Goal: Information Seeking & Learning: Learn about a topic

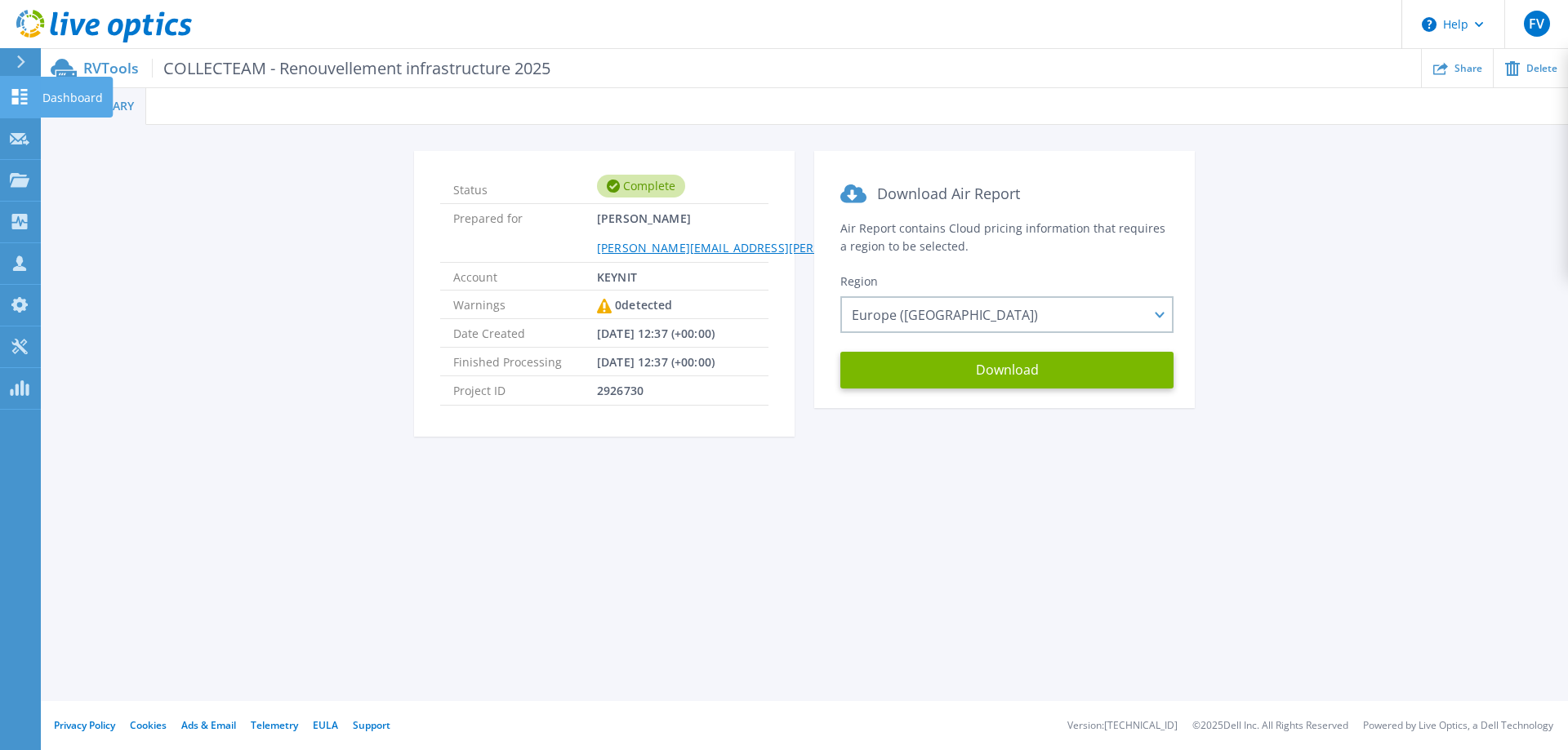
click at [57, 98] on p "Dashboard" at bounding box center [72, 98] width 61 height 42
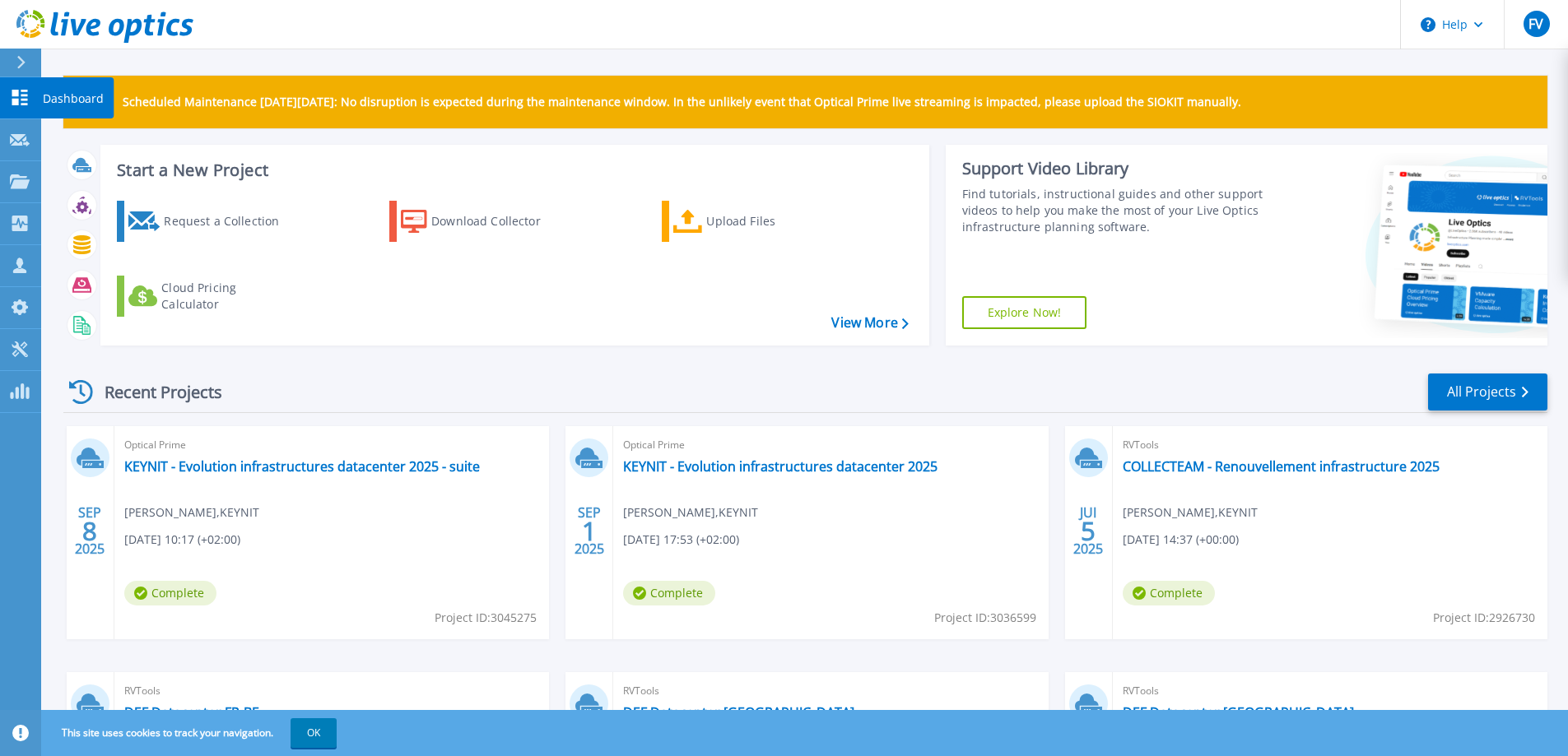
click at [59, 95] on p "Dashboard" at bounding box center [73, 98] width 61 height 42
click at [1474, 387] on link "All Projects" at bounding box center [1487, 393] width 119 height 37
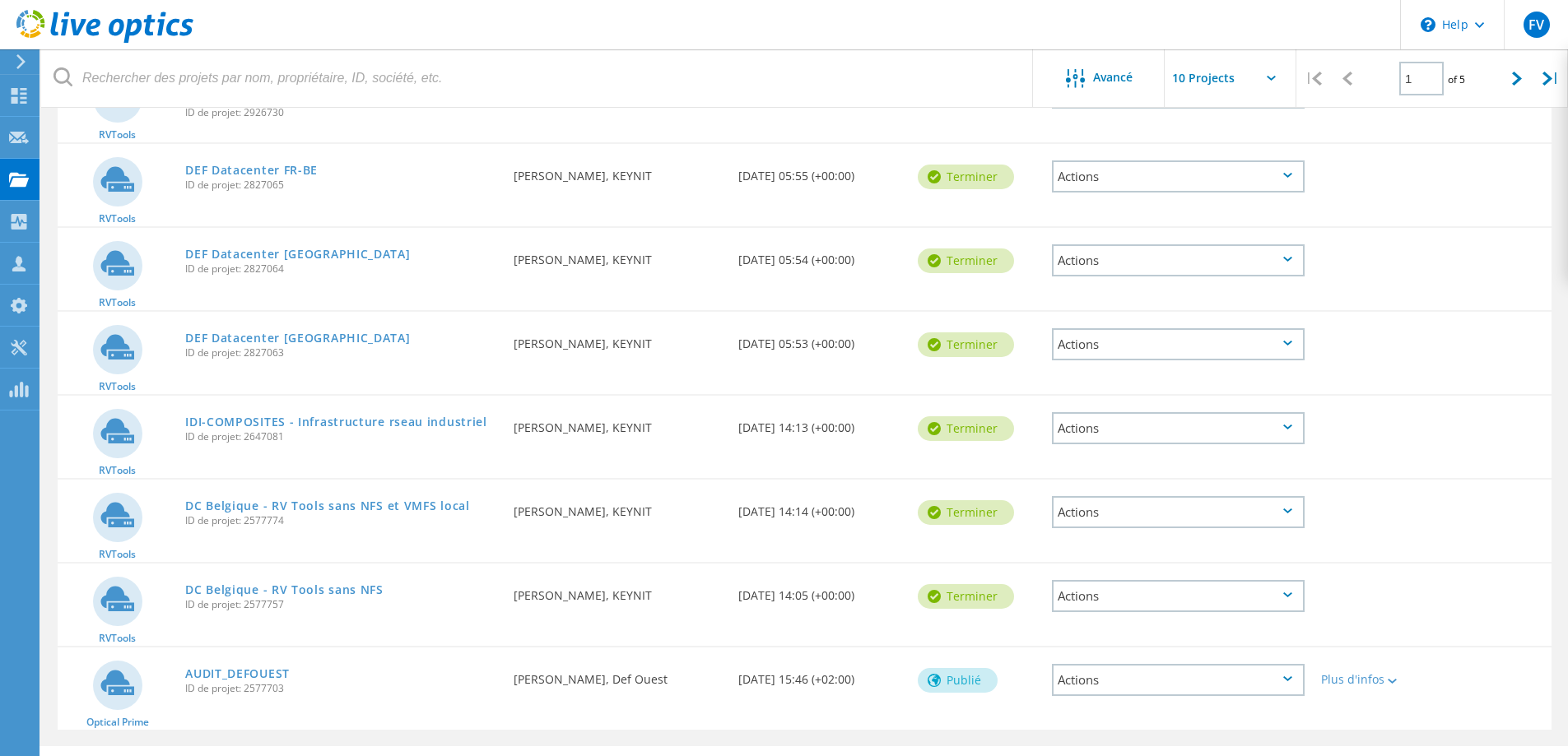
scroll to position [451, 0]
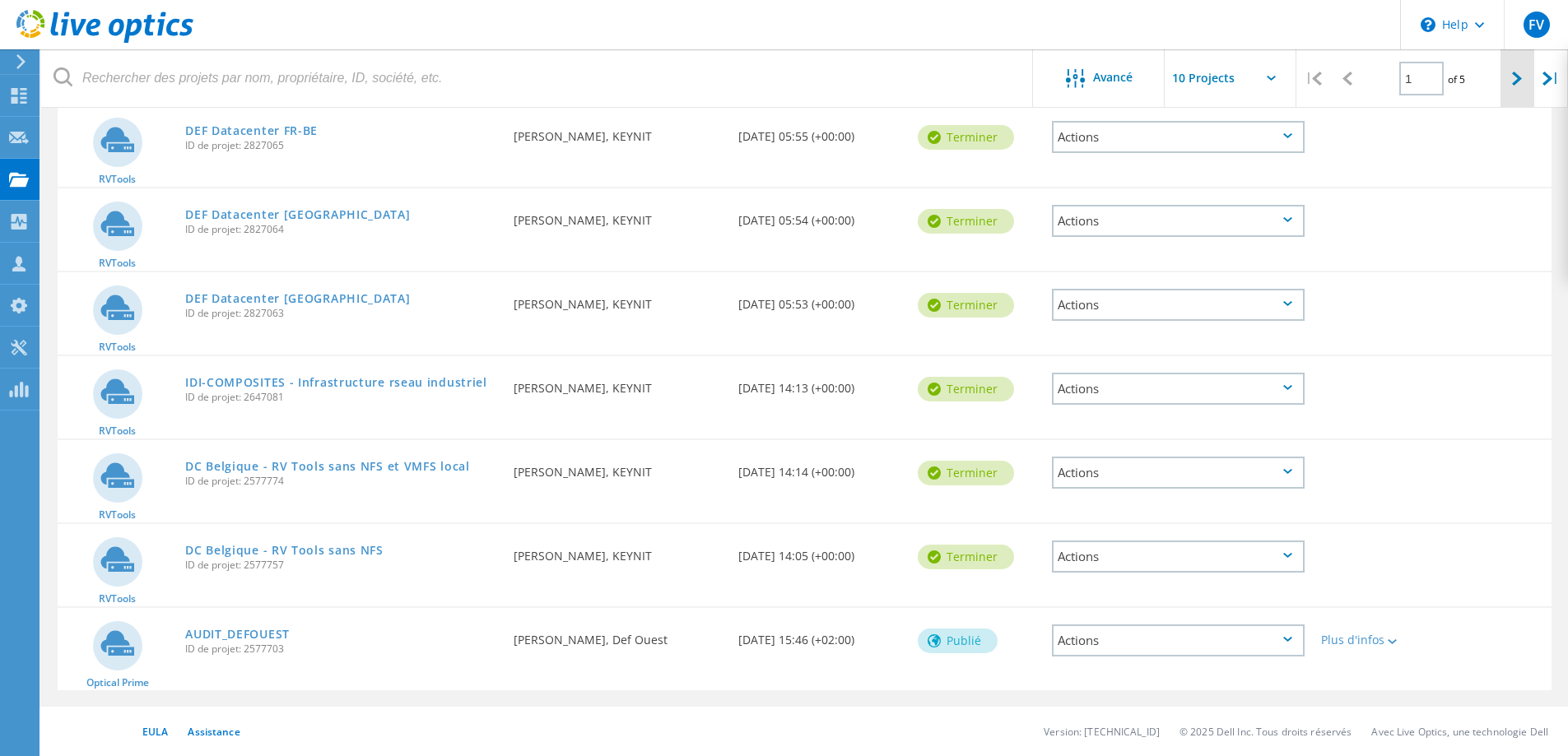
click at [1513, 83] on icon at bounding box center [1517, 79] width 10 height 14
type input "2"
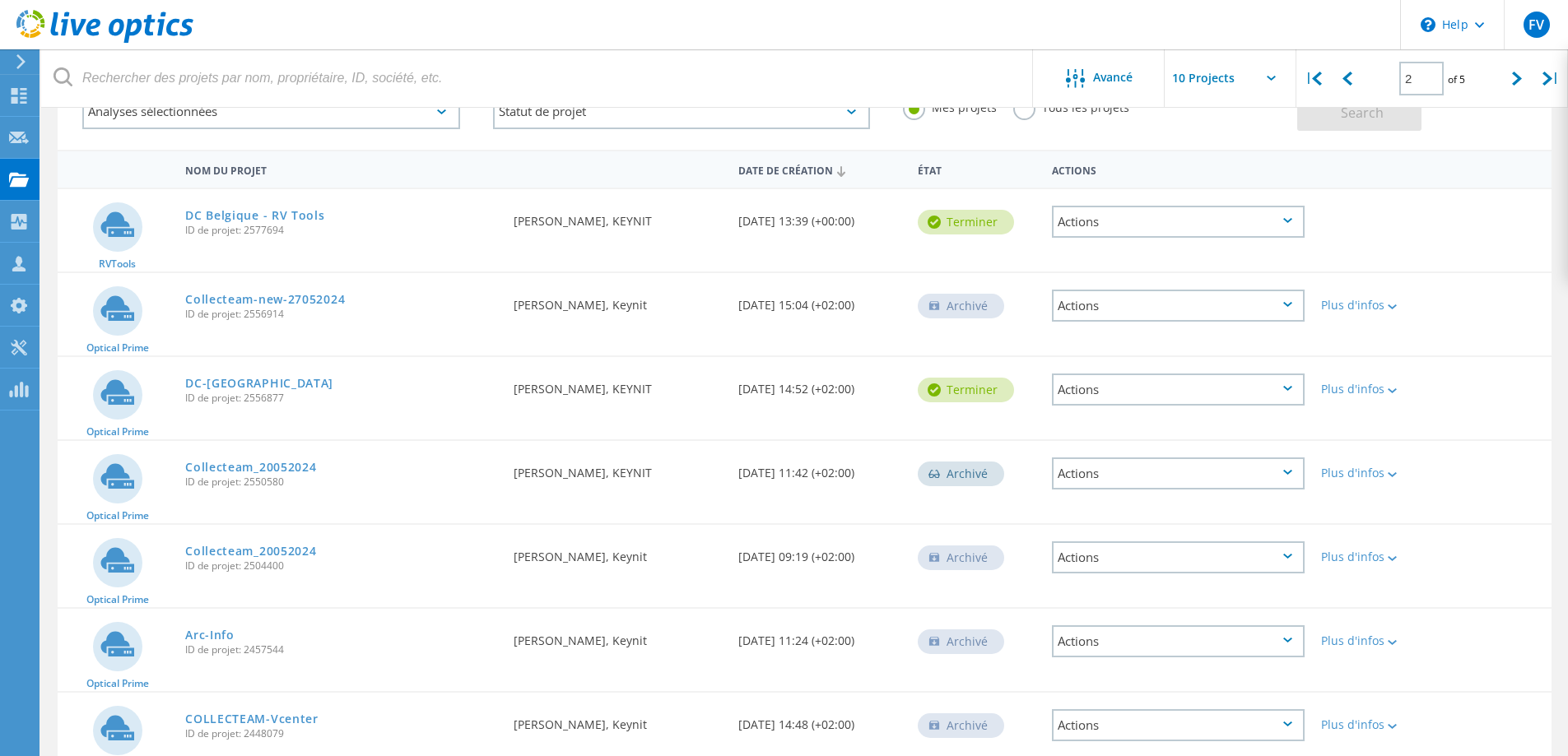
scroll to position [39, 0]
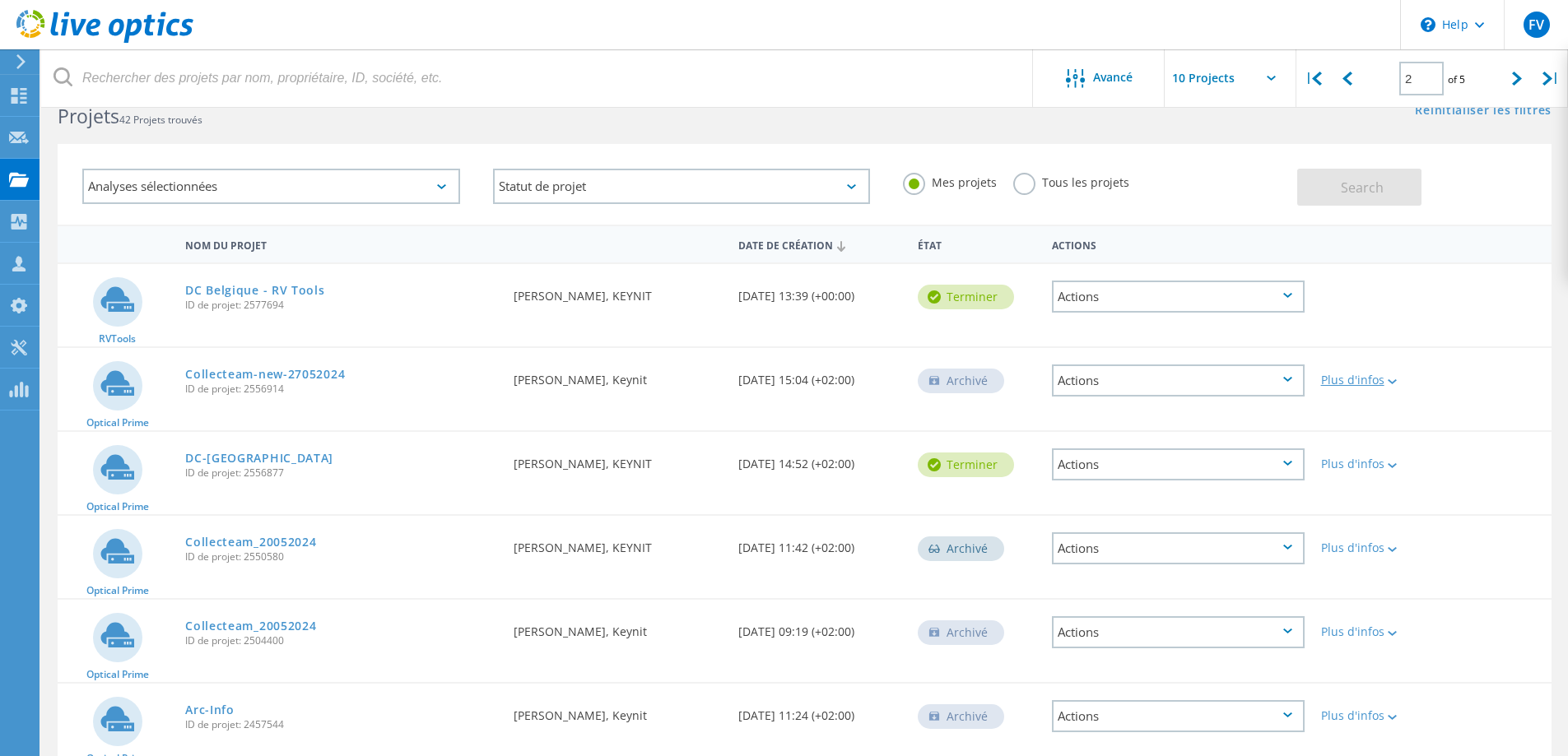
click at [1340, 379] on div "Plus d'infos" at bounding box center [1372, 380] width 103 height 12
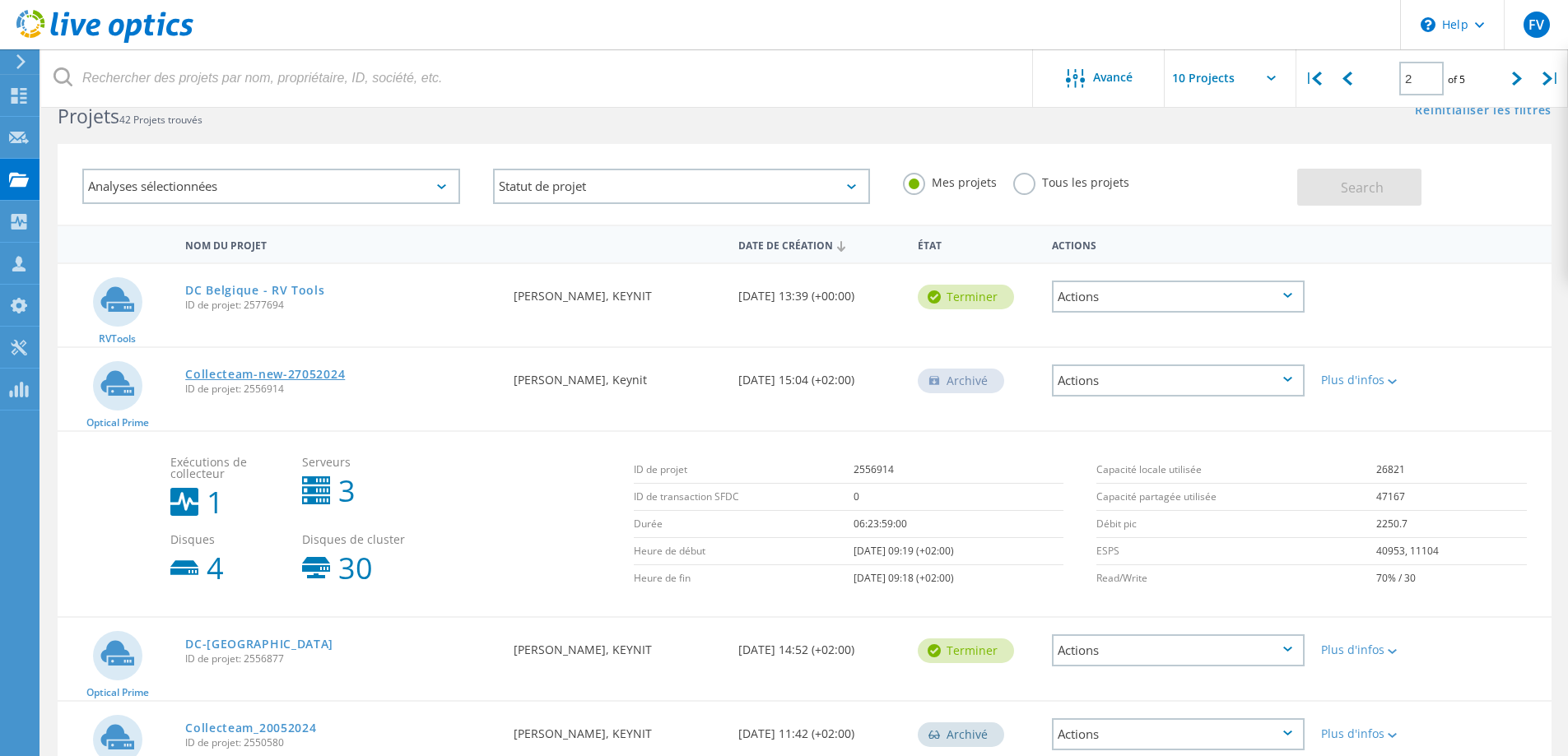
click at [260, 375] on link "Collecteam-new-27052024" at bounding box center [265, 375] width 159 height 12
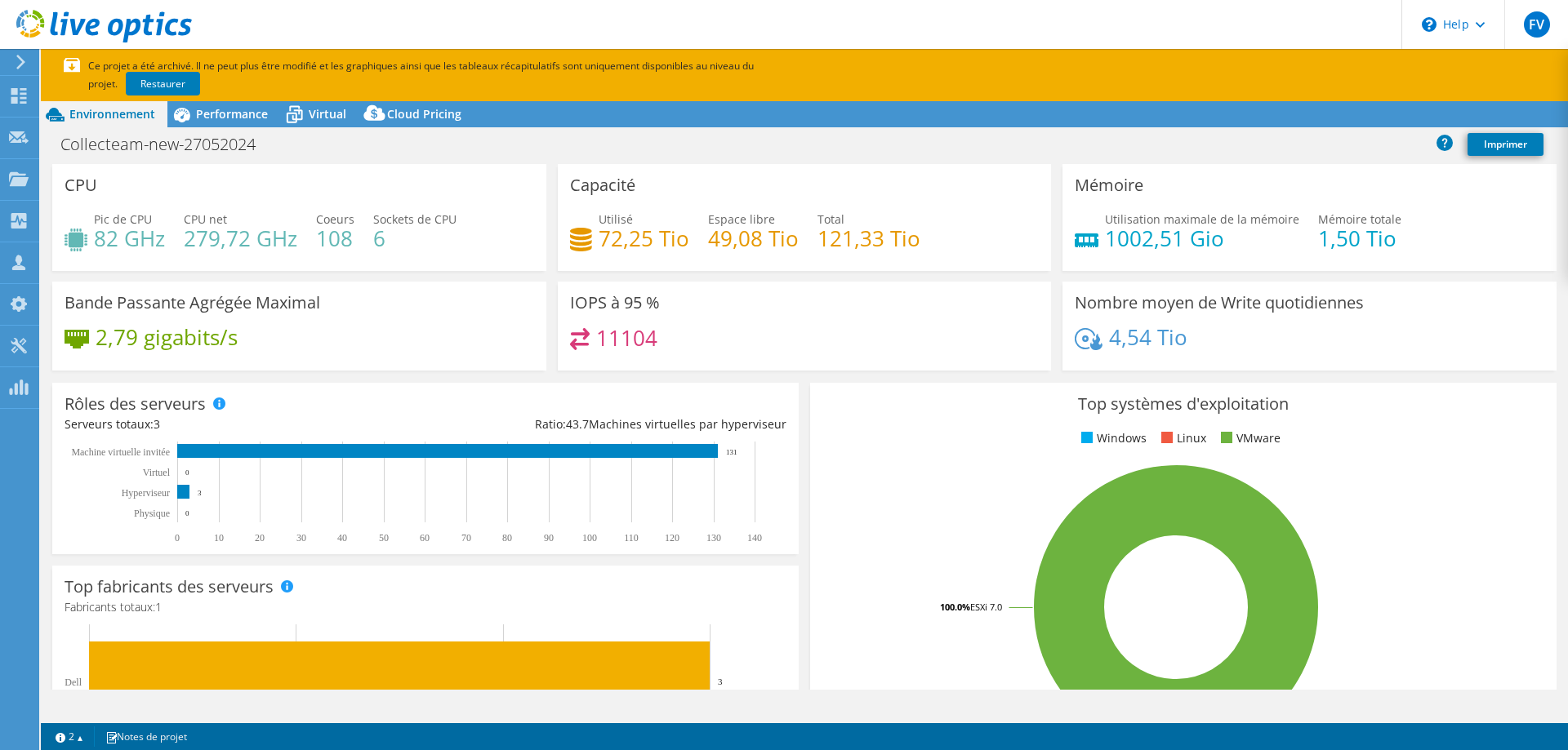
select select "EUFrankfurt"
select select "EUR"
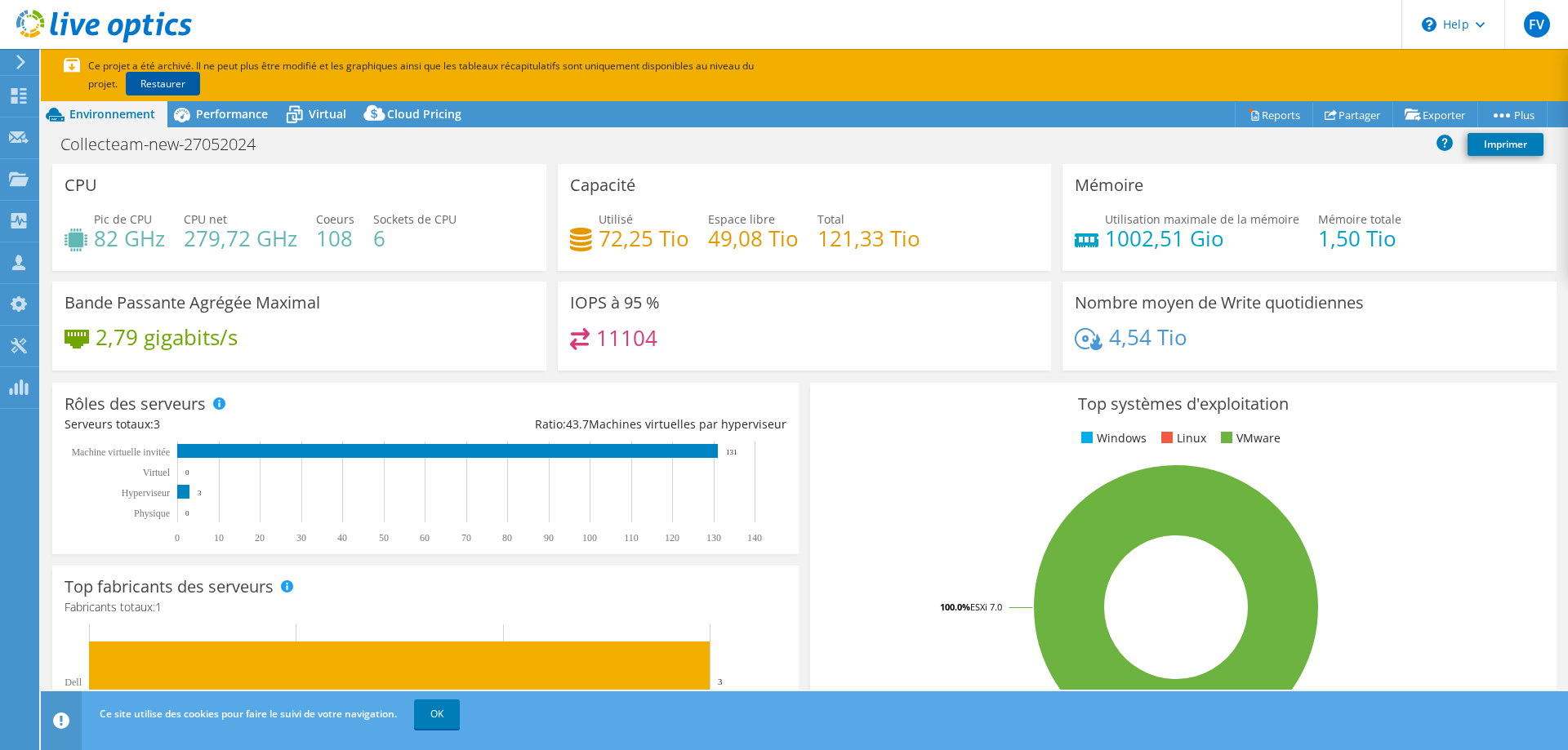
click at [142, 83] on link "Restaurer" at bounding box center [163, 84] width 74 height 23
click at [326, 114] on span "Virtual" at bounding box center [327, 114] width 37 height 16
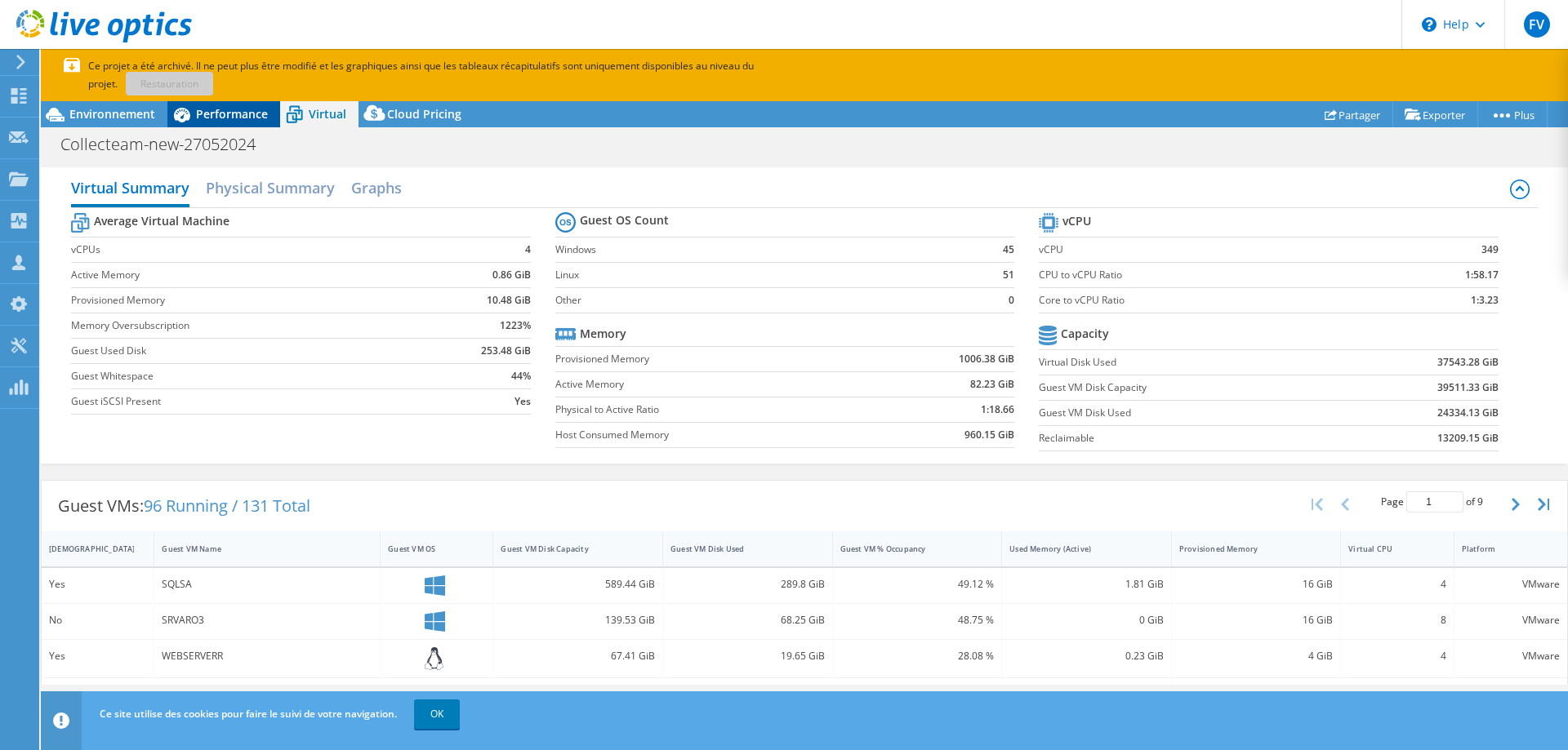
click at [233, 116] on span "Performance" at bounding box center [233, 114] width 72 height 16
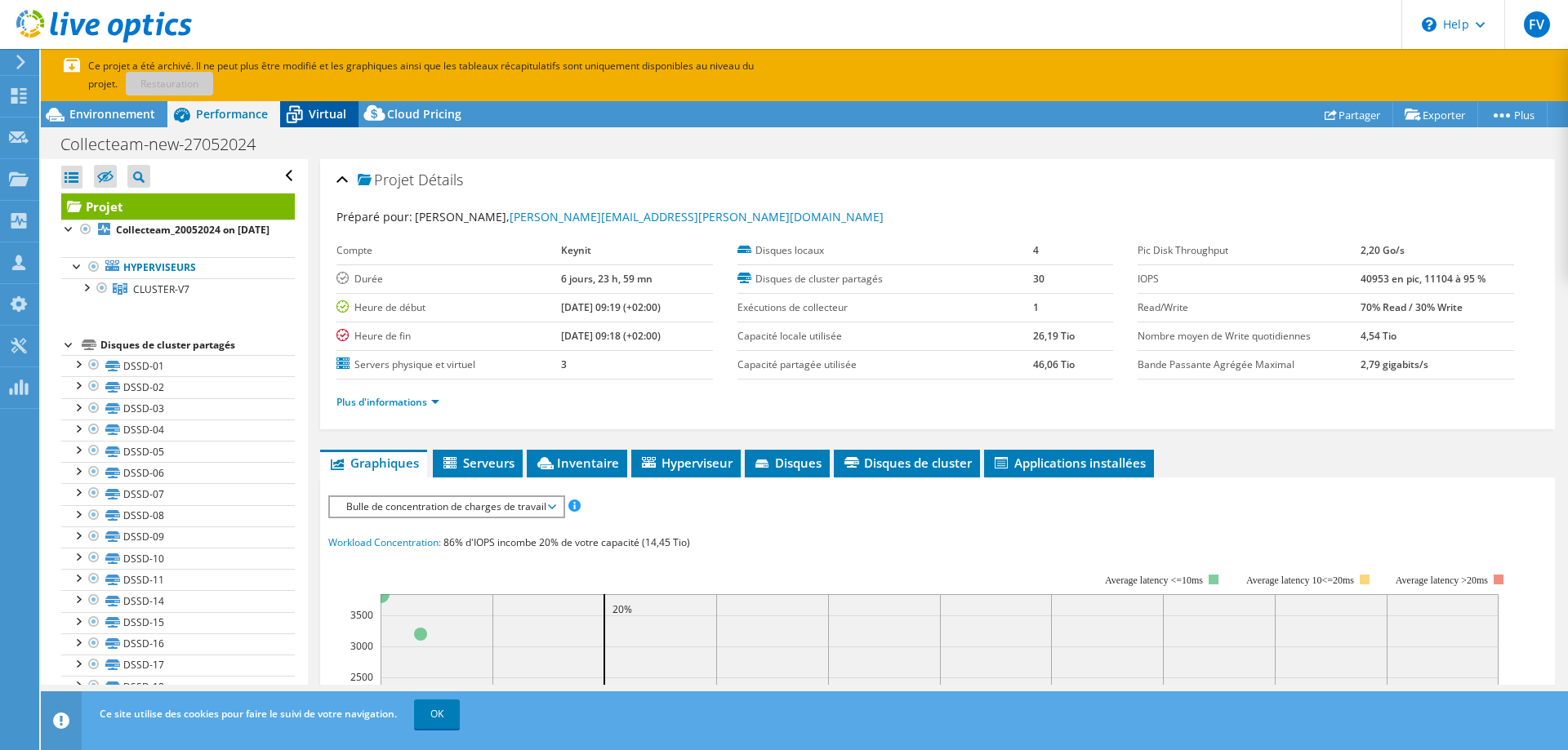
click at [323, 112] on span "Virtual" at bounding box center [327, 114] width 37 height 16
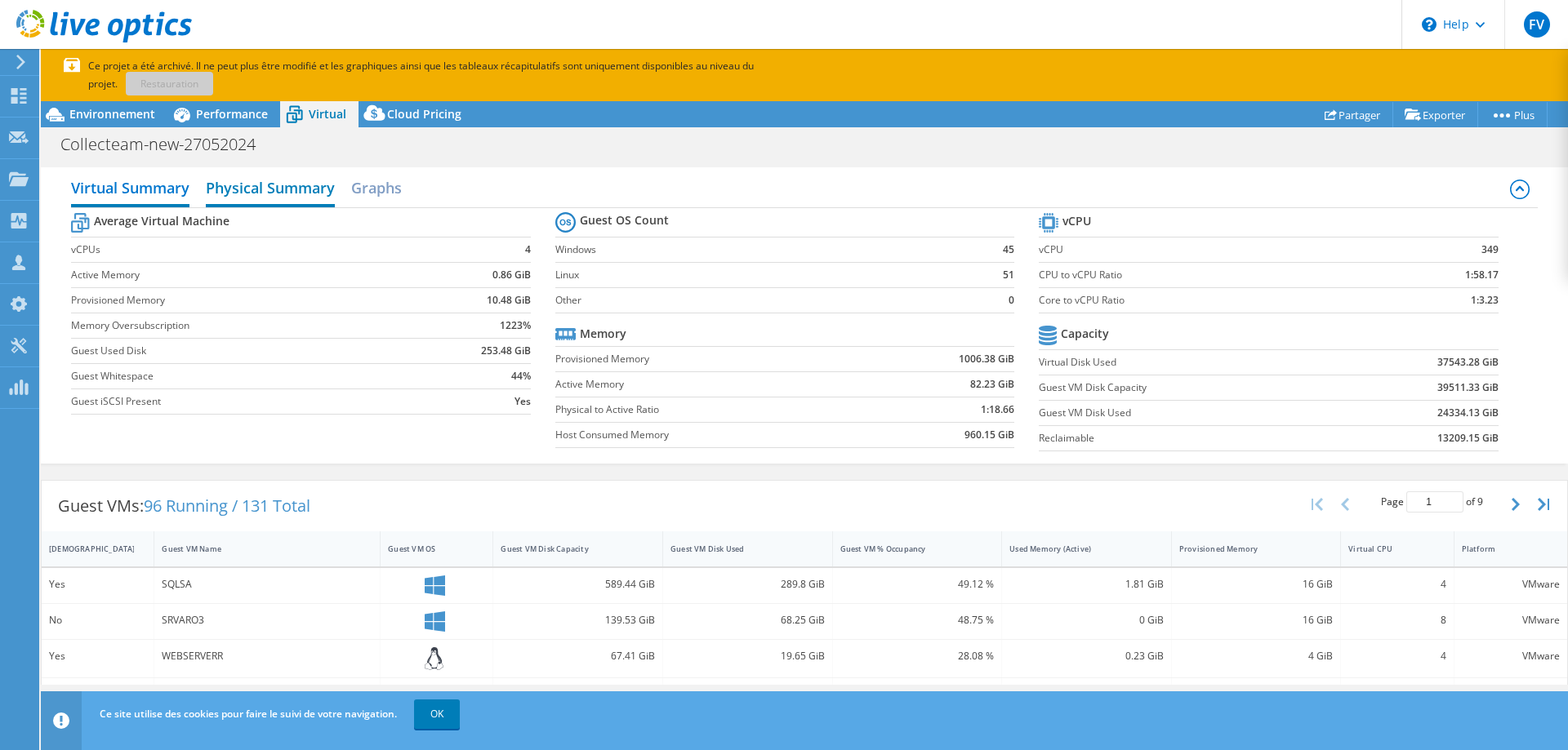
click at [275, 191] on h2 "Physical Summary" at bounding box center [271, 189] width 129 height 36
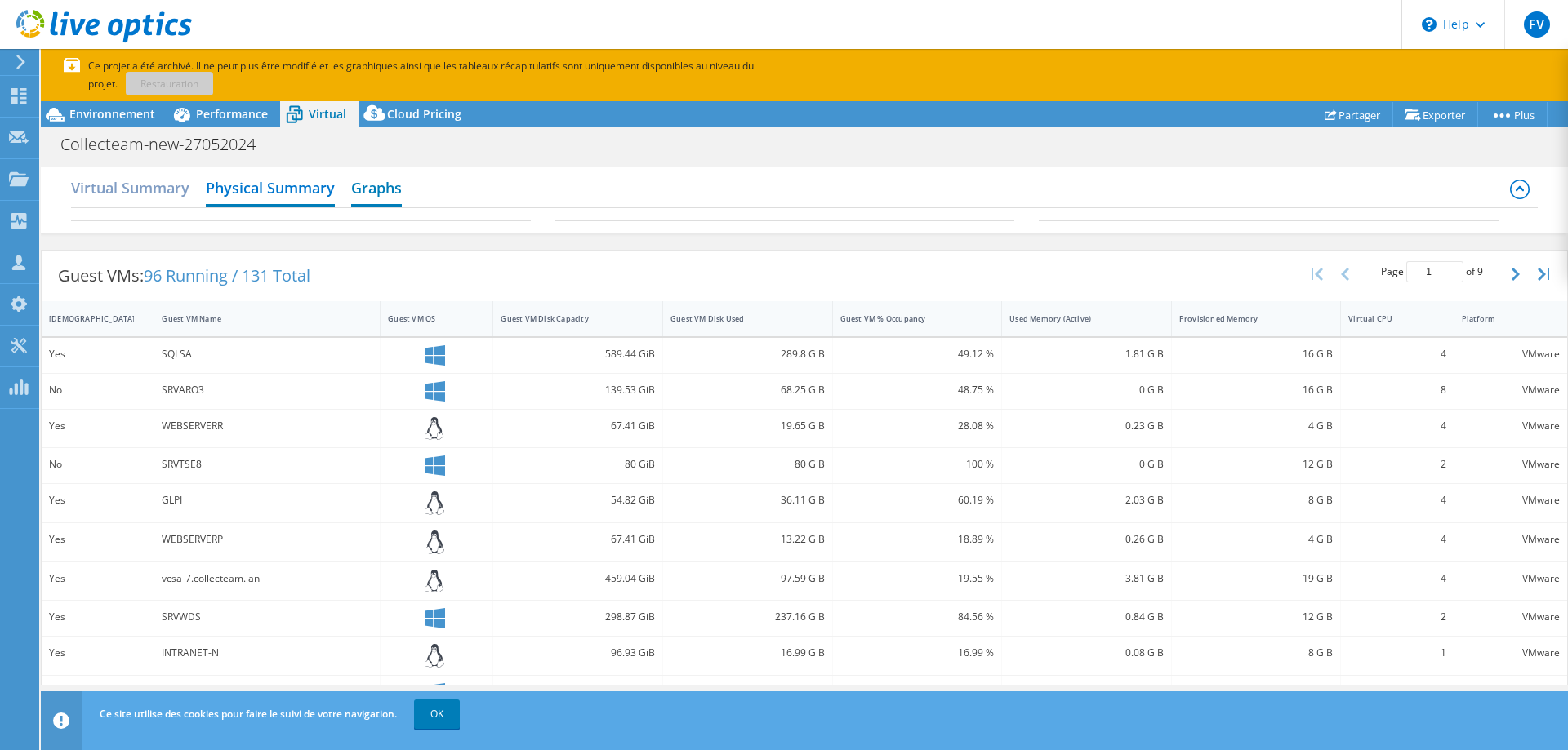
click at [387, 191] on h2 "Graphs" at bounding box center [377, 189] width 51 height 36
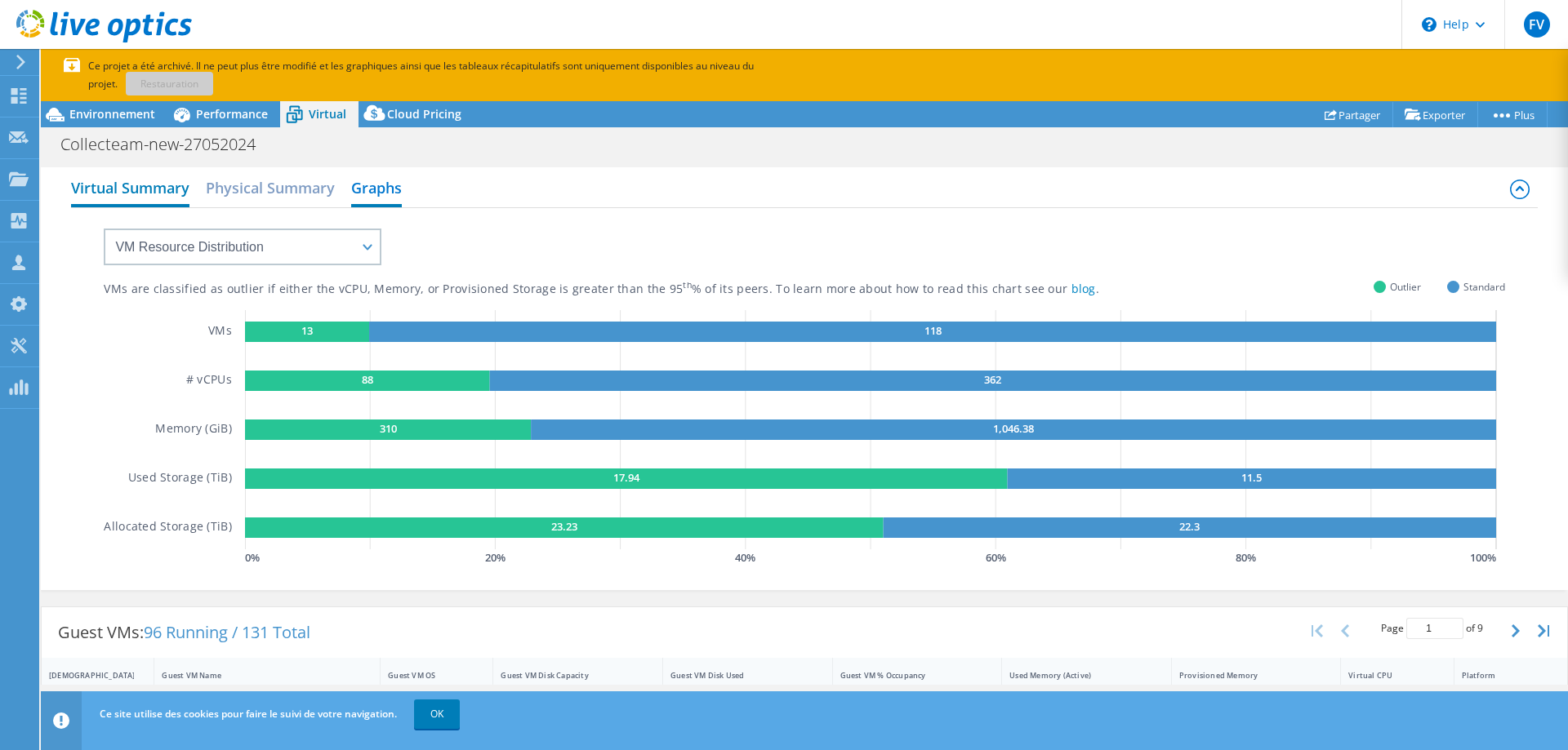
click at [125, 191] on h2 "Virtual Summary" at bounding box center [130, 189] width 118 height 36
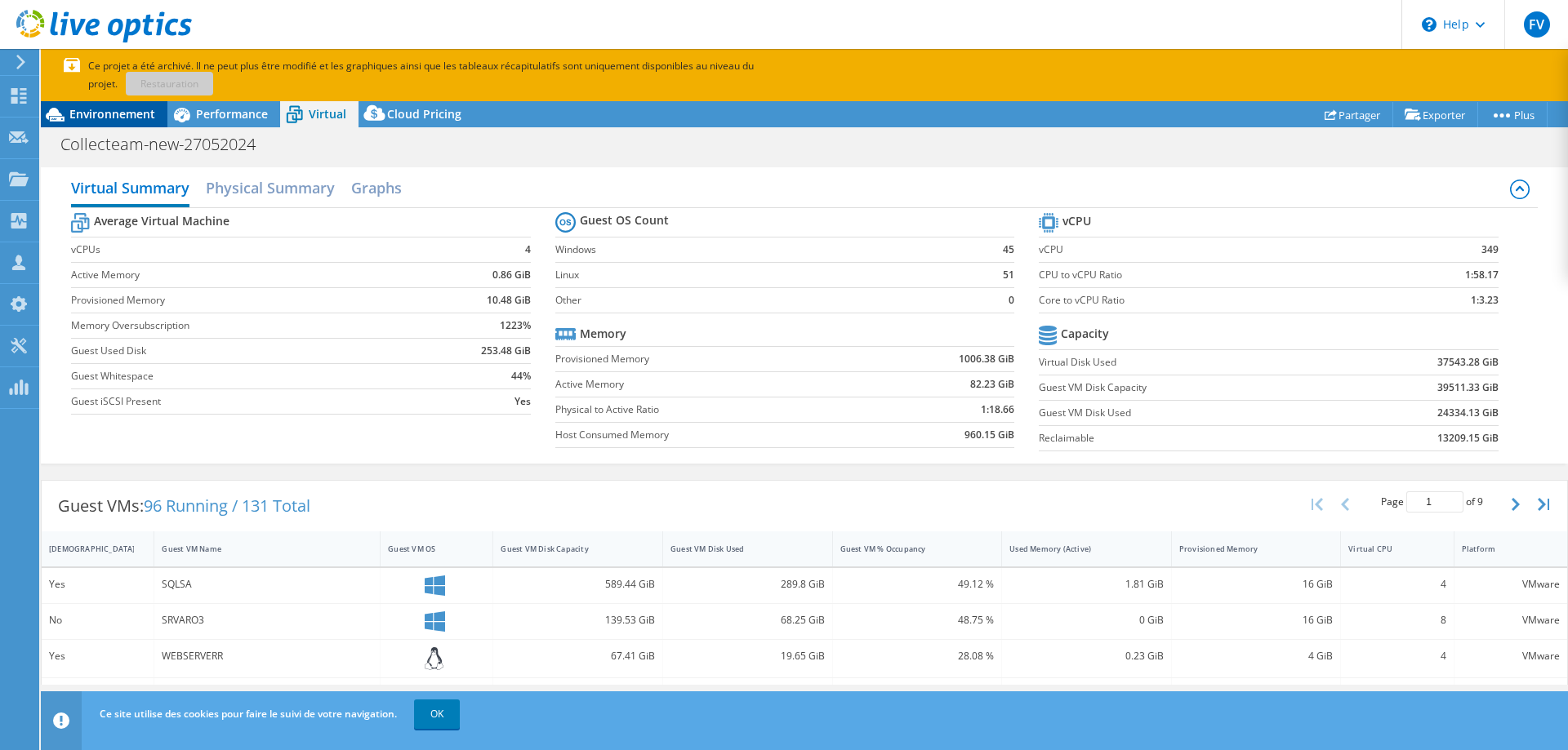
click at [104, 109] on span "Environnement" at bounding box center [112, 114] width 86 height 16
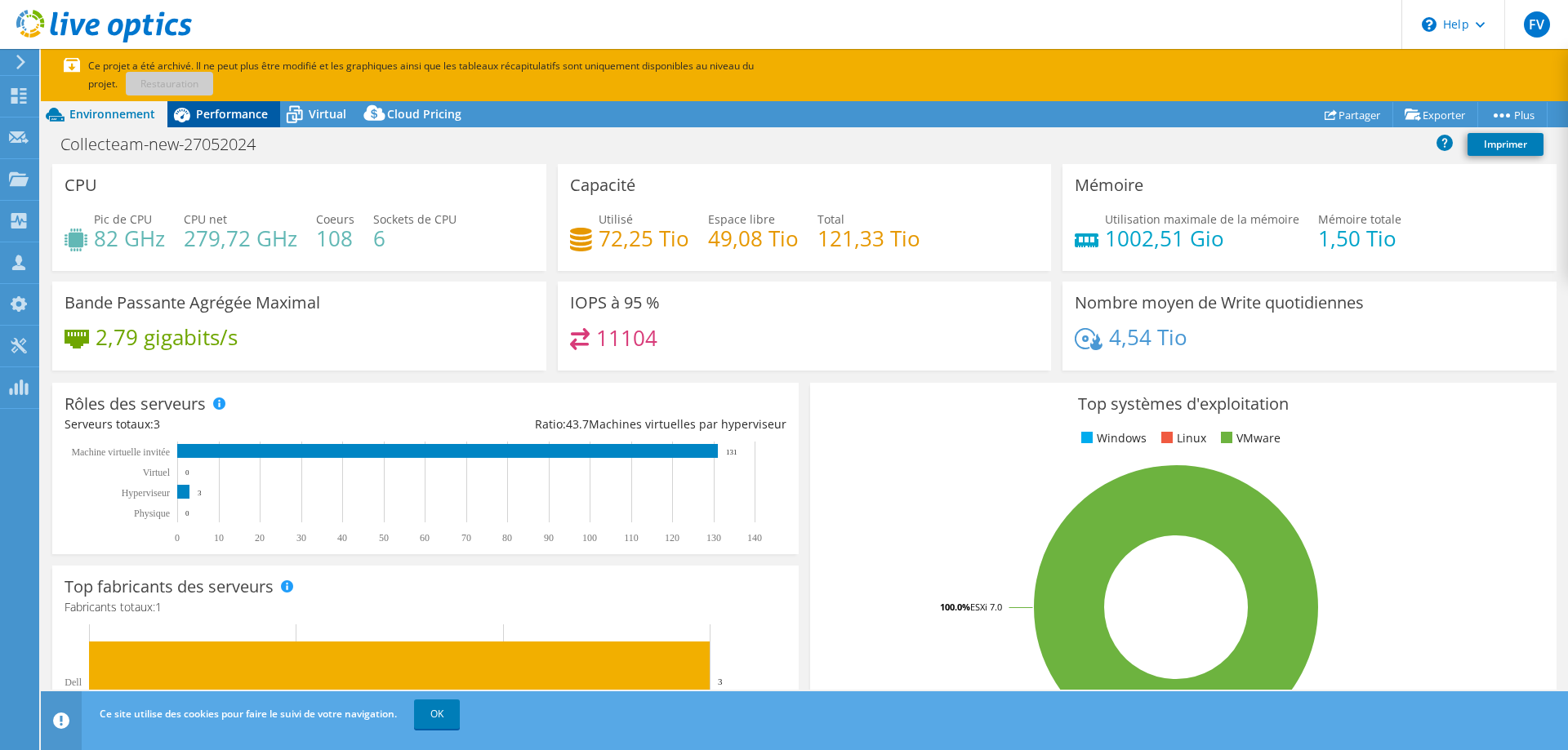
click at [219, 112] on span "Performance" at bounding box center [233, 114] width 72 height 16
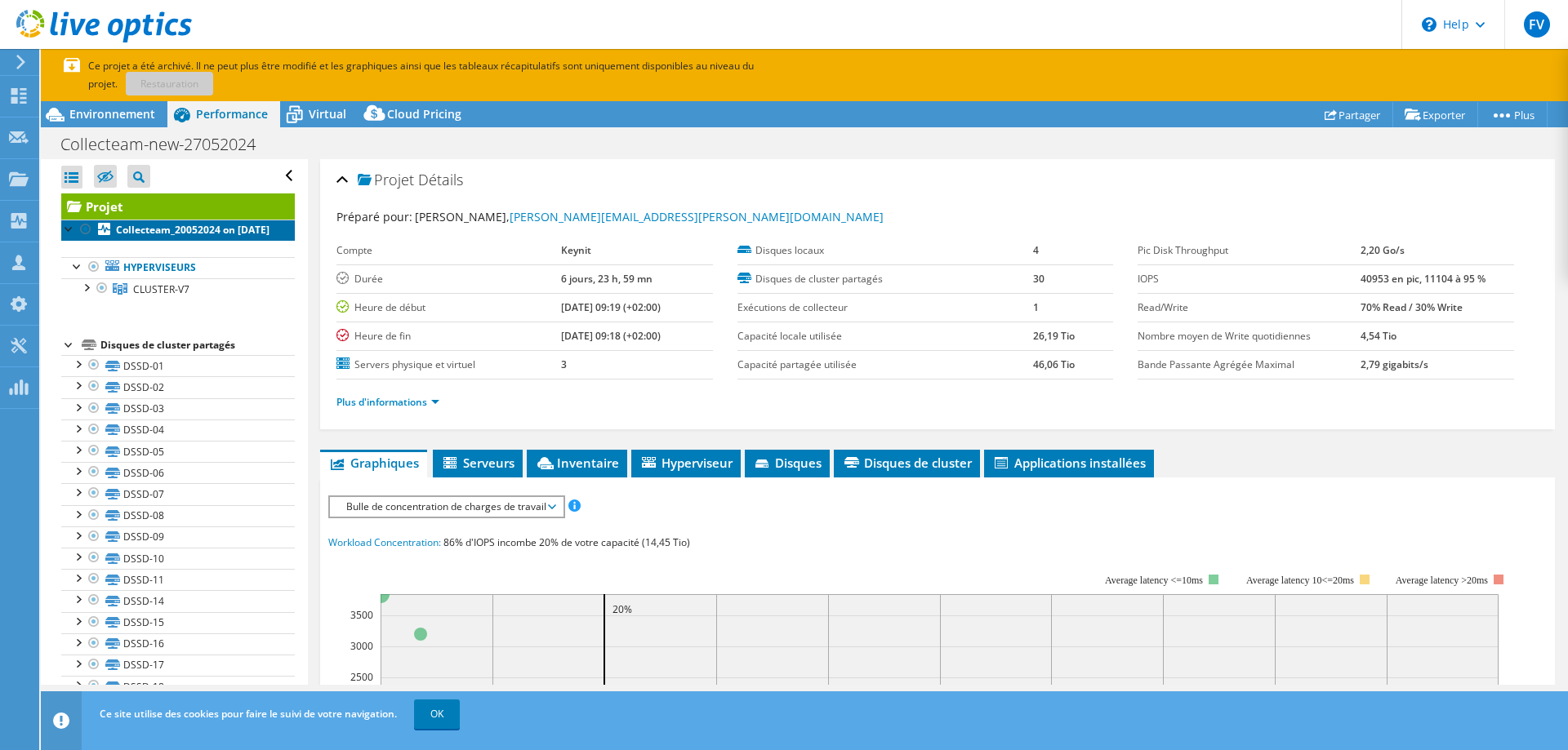
click at [200, 224] on b "Collecteam_20052024 on 6/28/2024" at bounding box center [192, 229] width 153 height 14
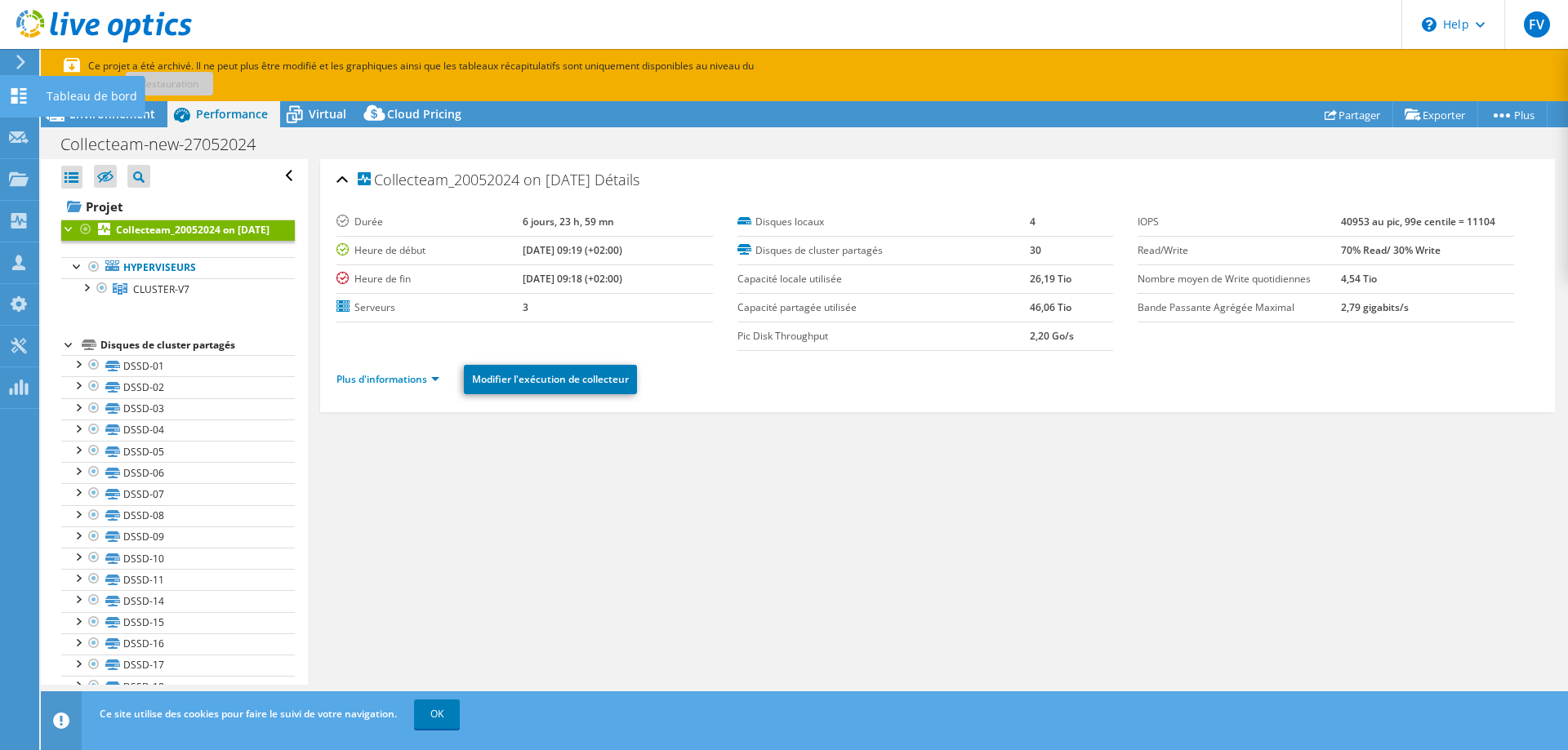
click at [67, 93] on div "Tableau de bord" at bounding box center [92, 97] width 107 height 41
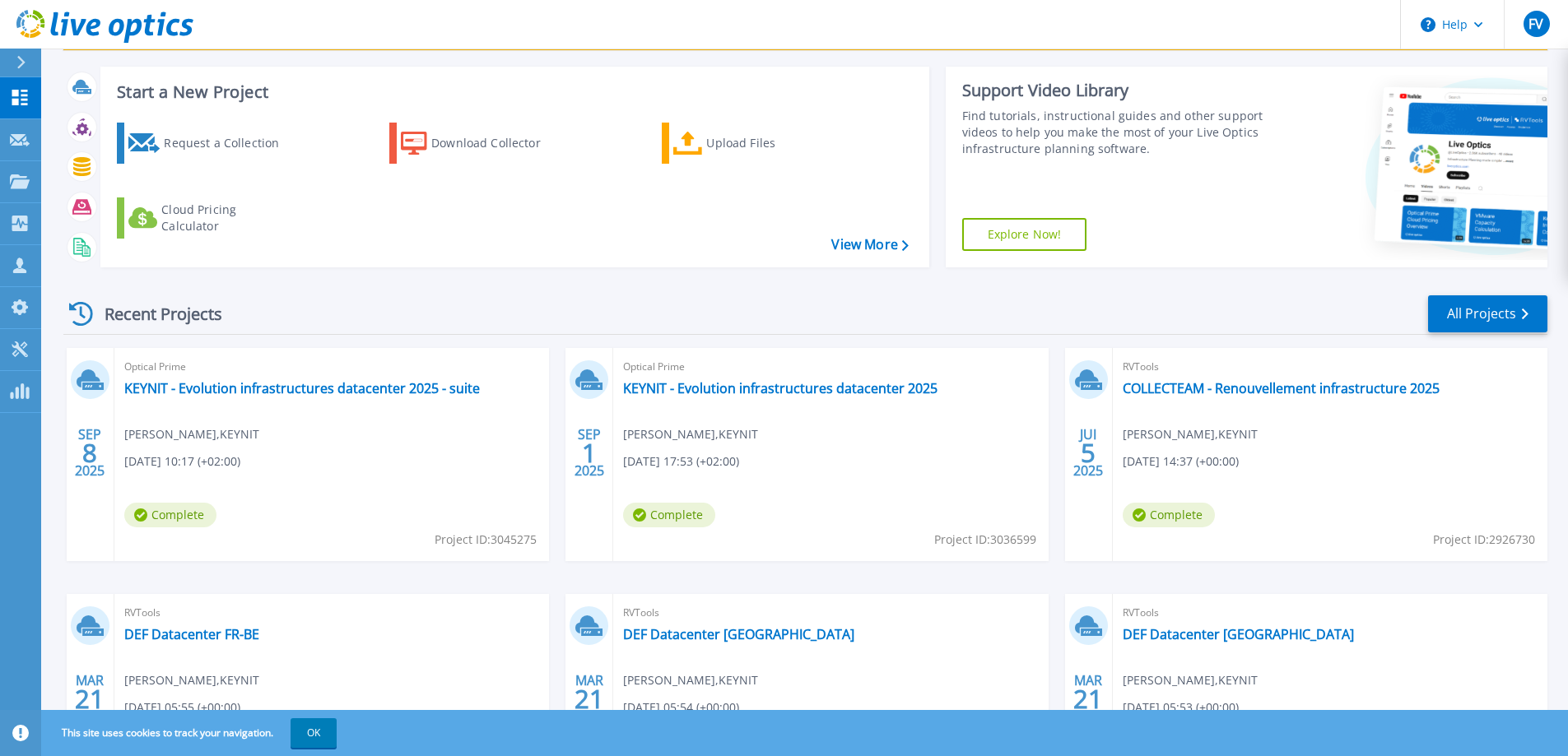
scroll to position [224, 0]
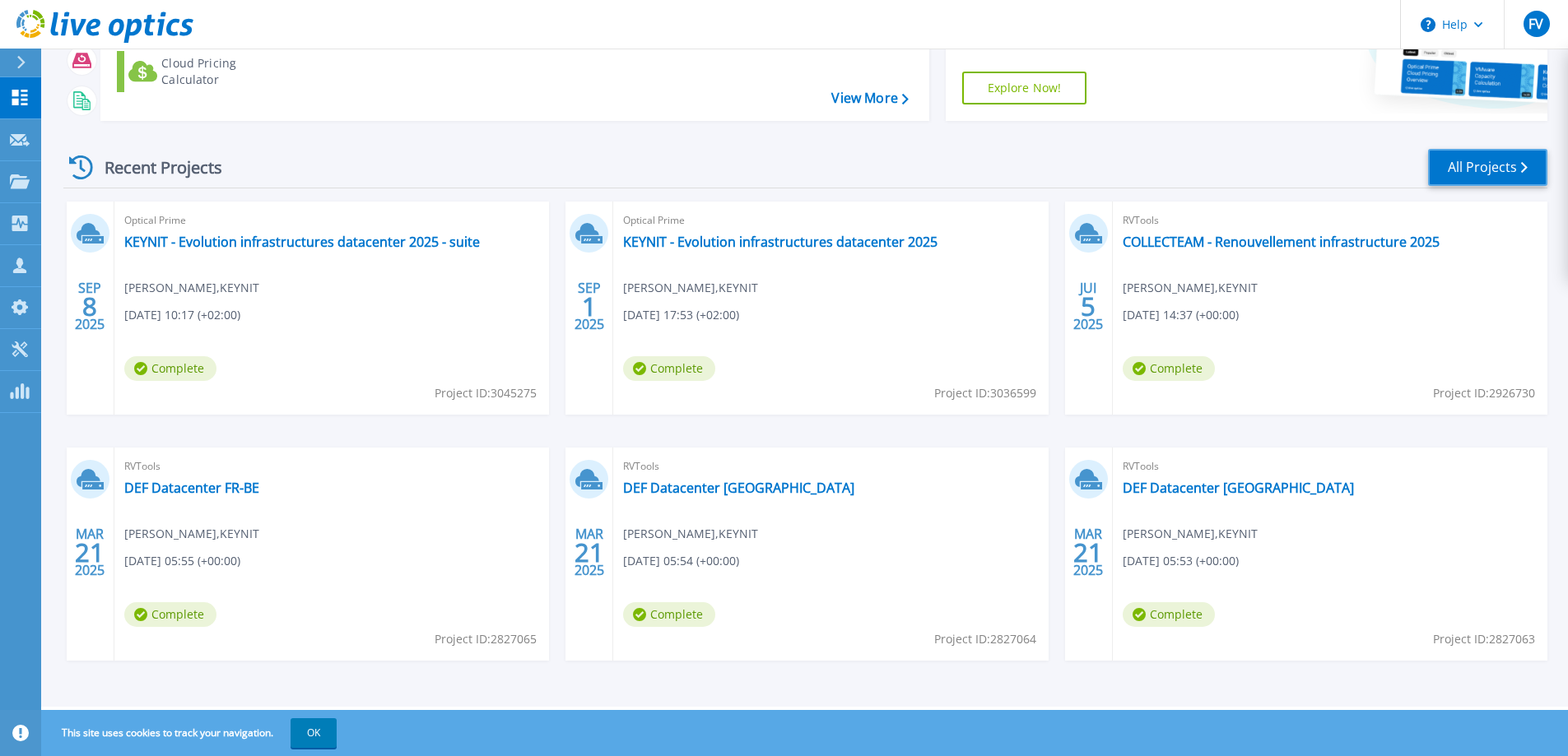
click at [1479, 175] on link "All Projects" at bounding box center [1487, 167] width 119 height 37
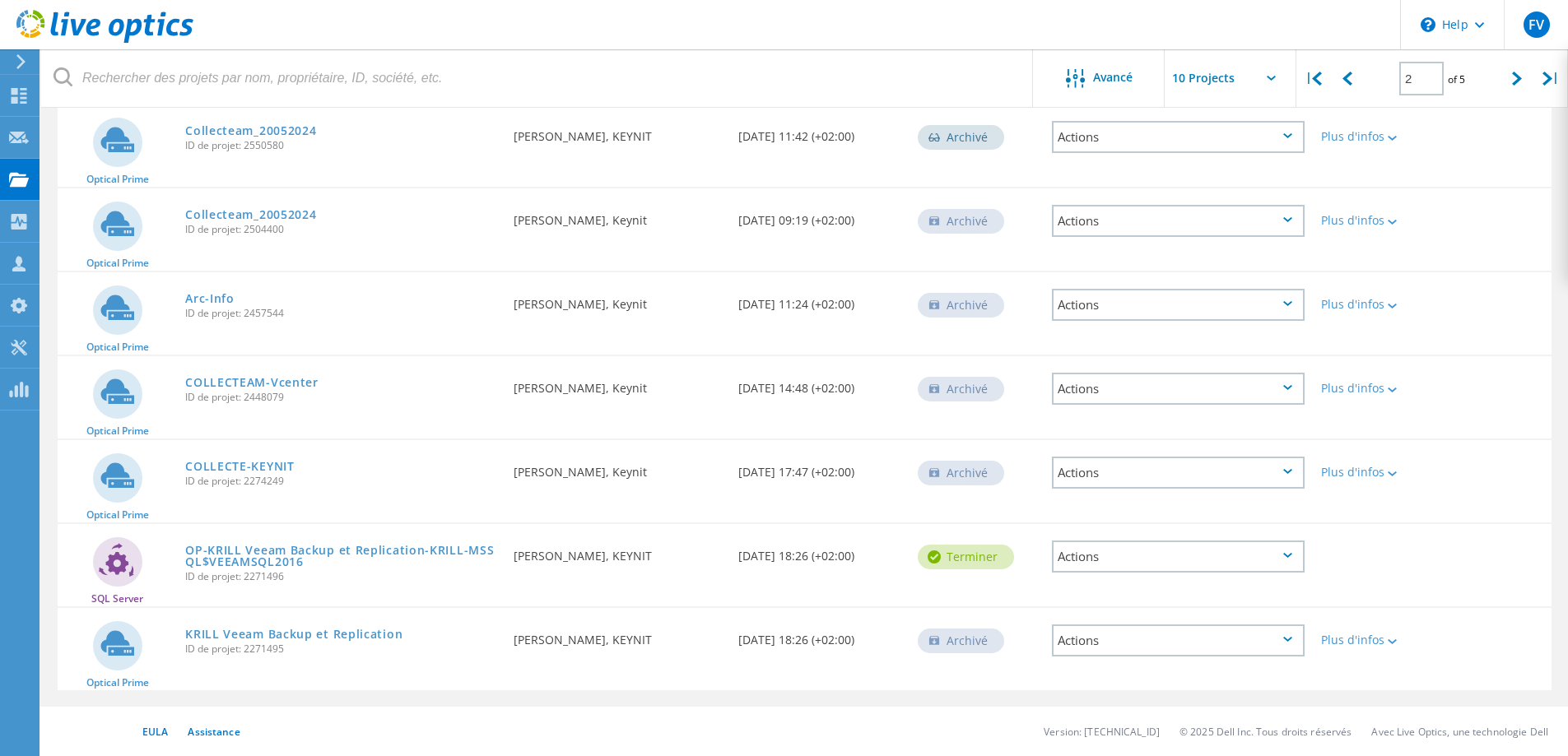
scroll to position [39, 0]
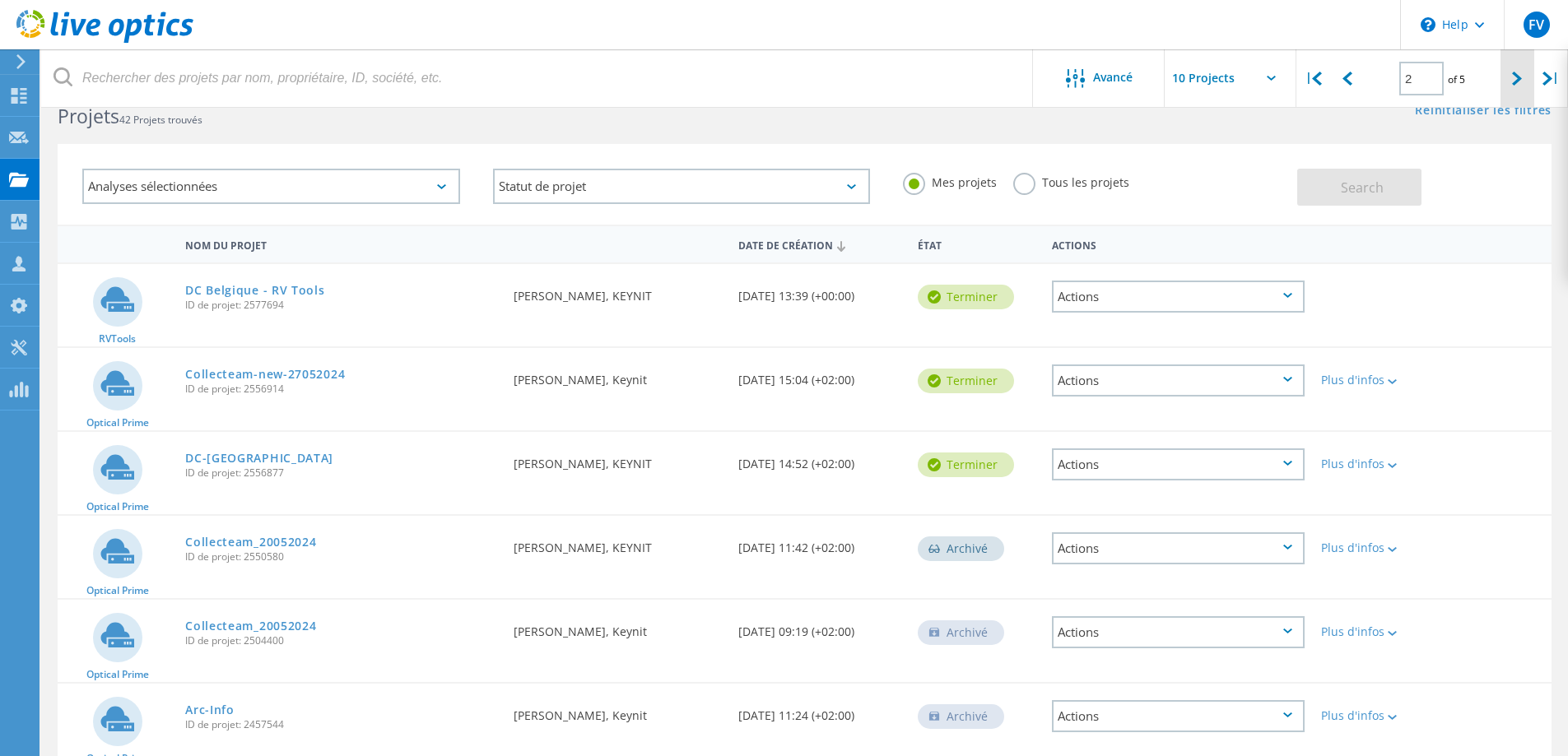
click at [1510, 77] on div at bounding box center [1517, 78] width 33 height 58
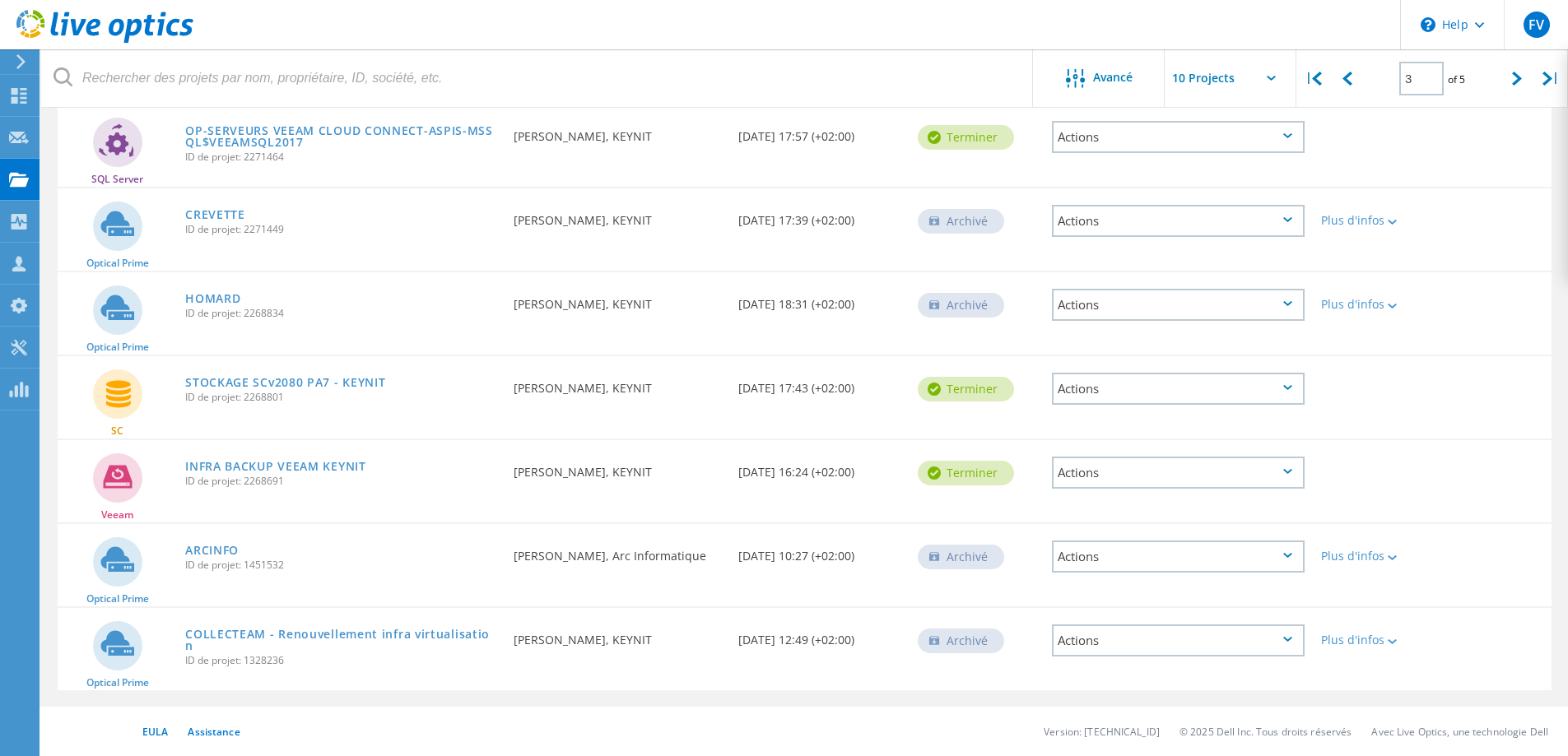
scroll to position [0, 0]
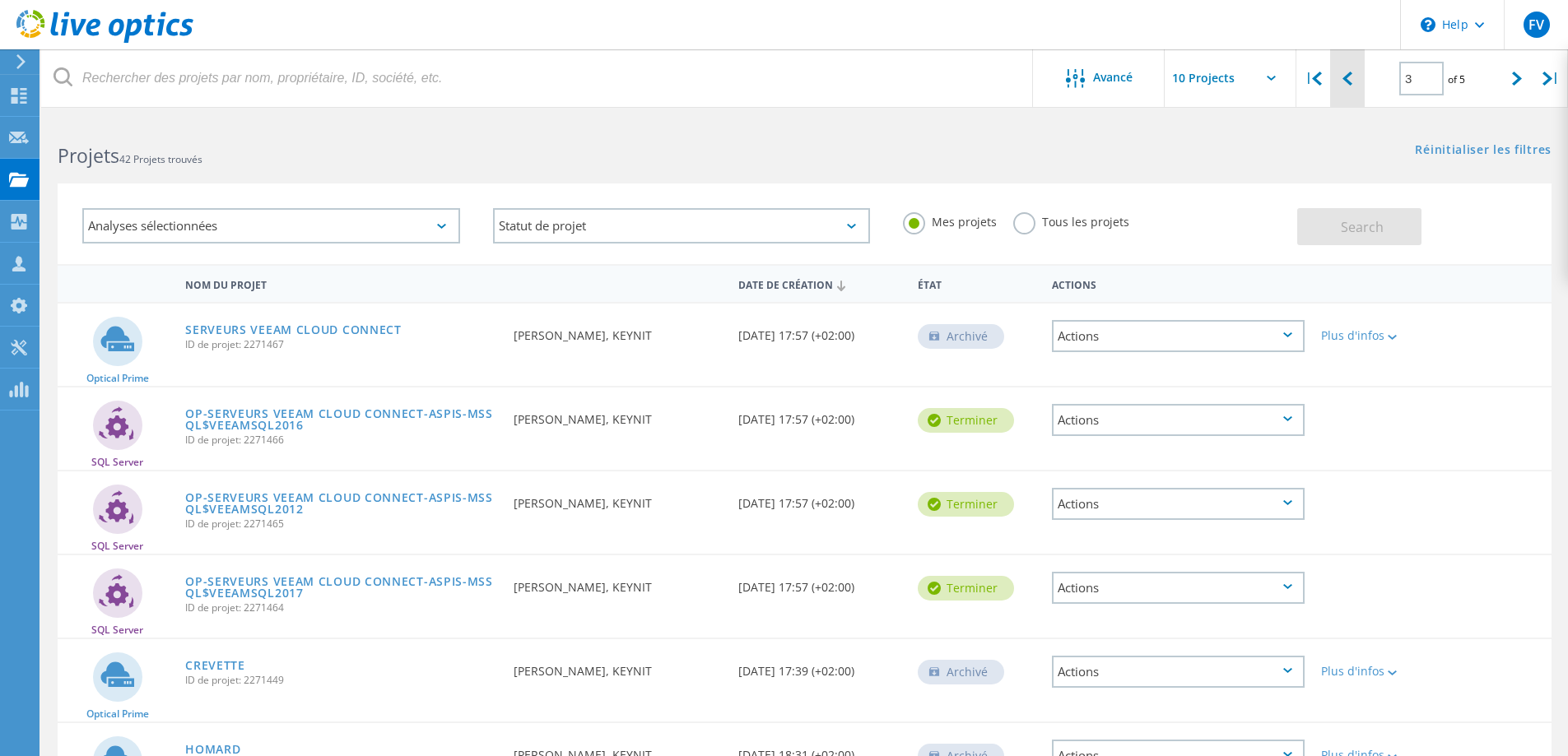
click at [1346, 78] on icon at bounding box center [1348, 79] width 10 height 14
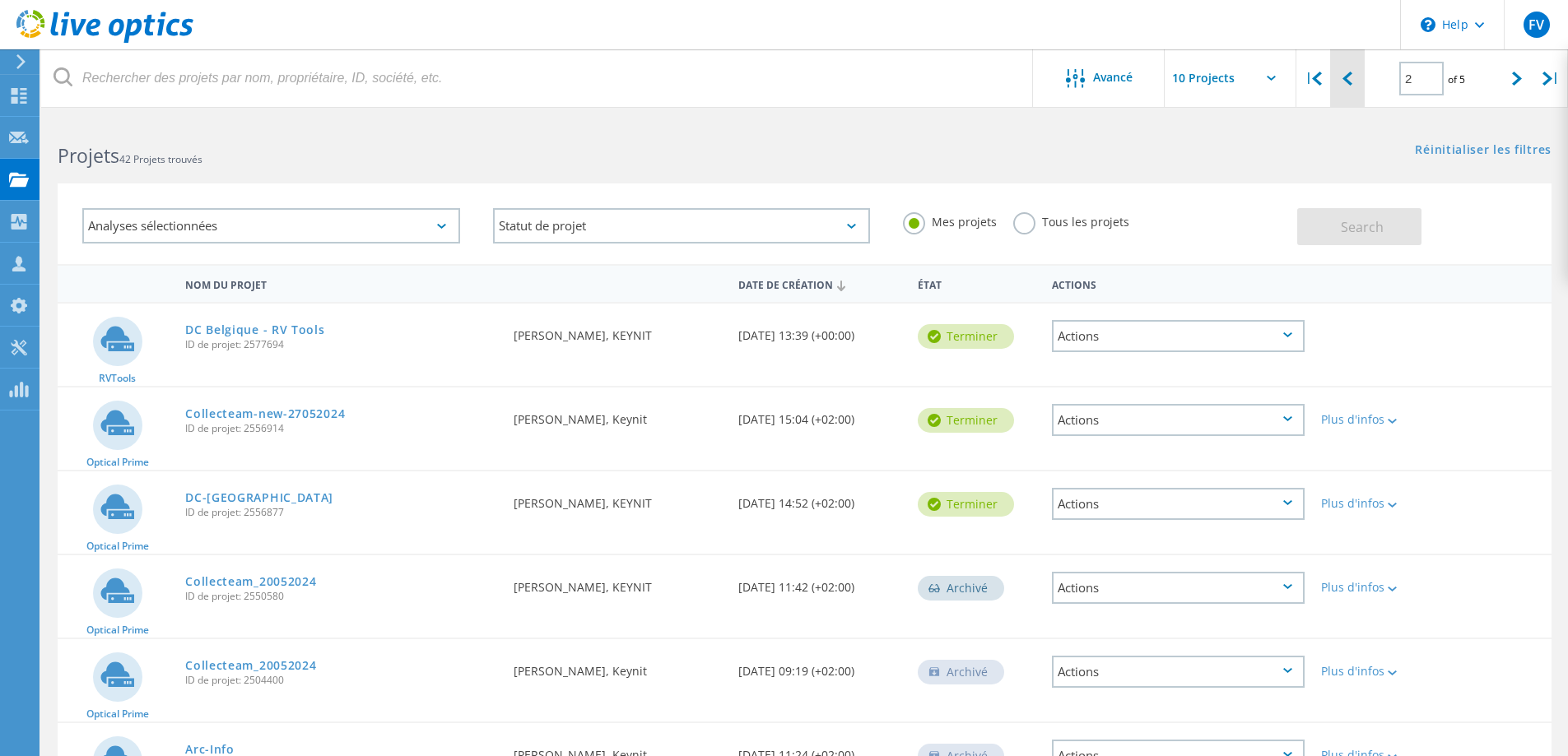
click at [1345, 78] on icon at bounding box center [1348, 79] width 10 height 14
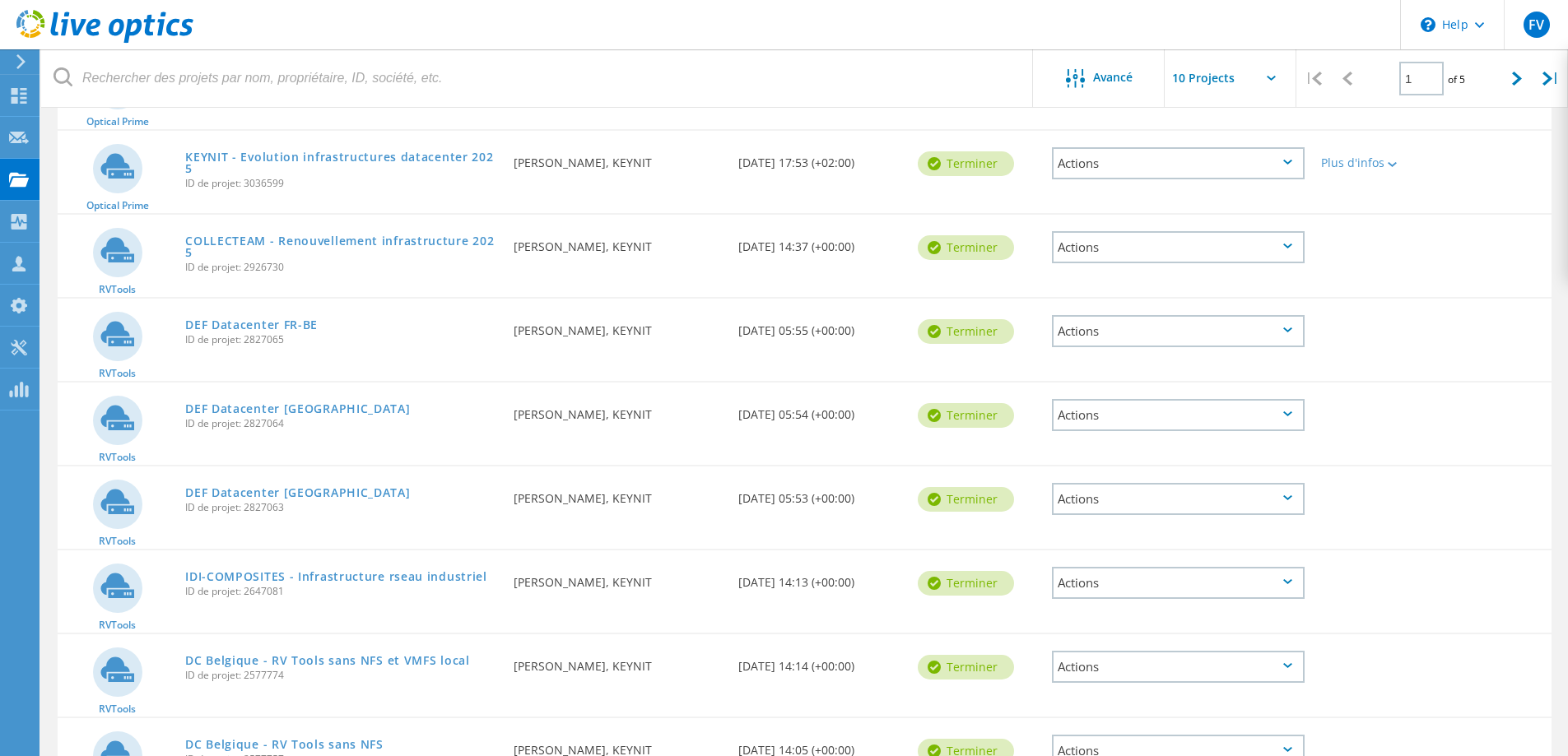
scroll to position [204, 0]
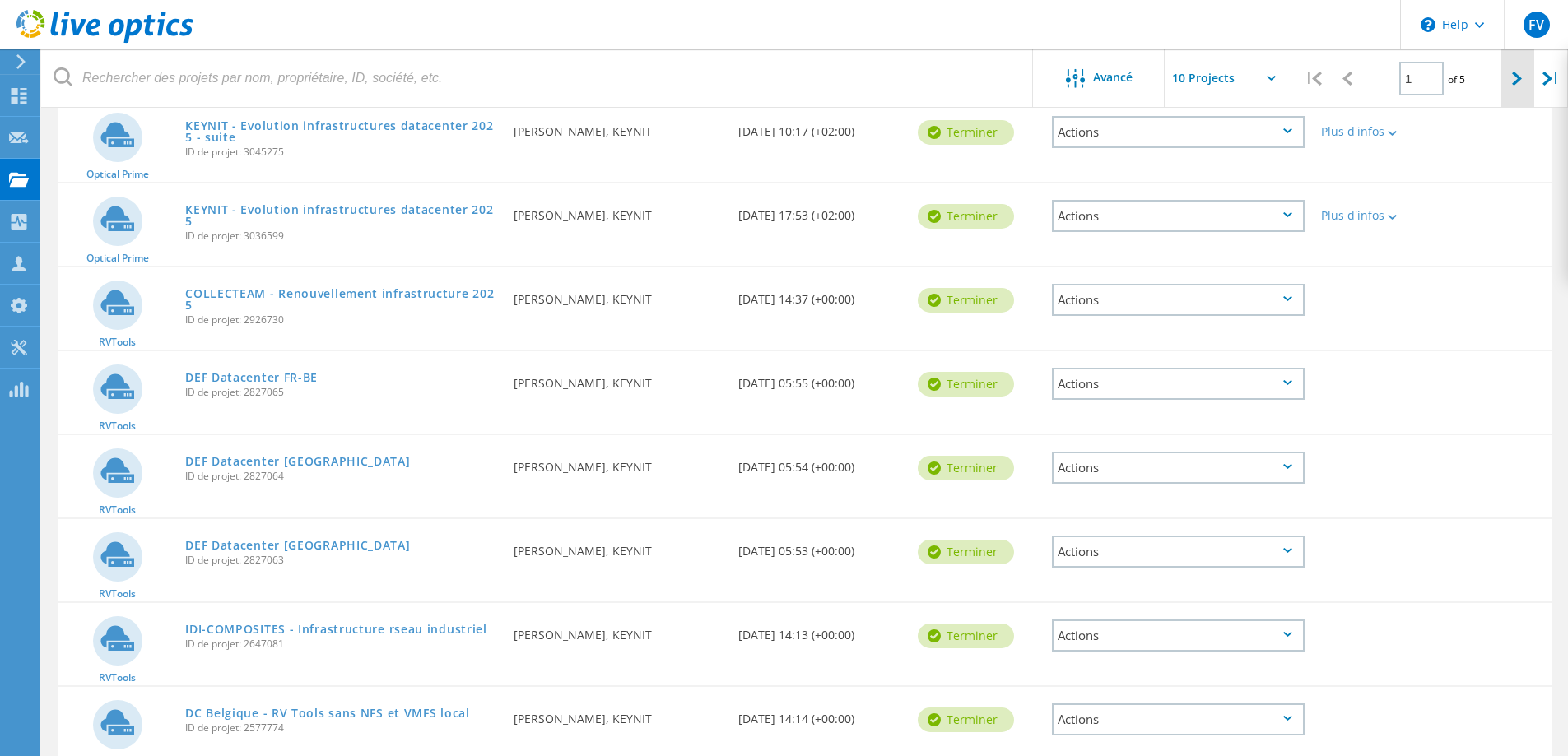
click at [1510, 79] on div at bounding box center [1517, 78] width 33 height 58
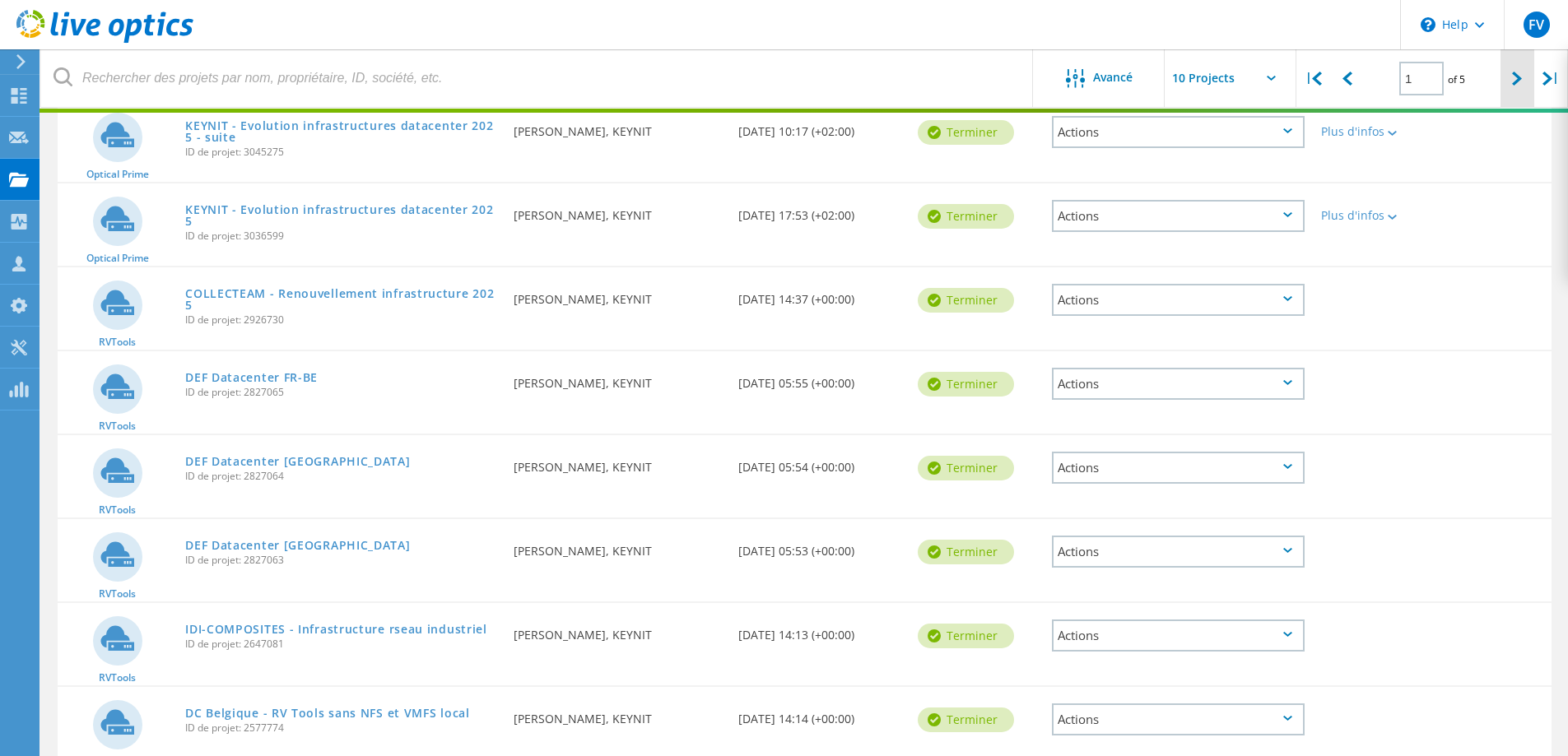
type input "2"
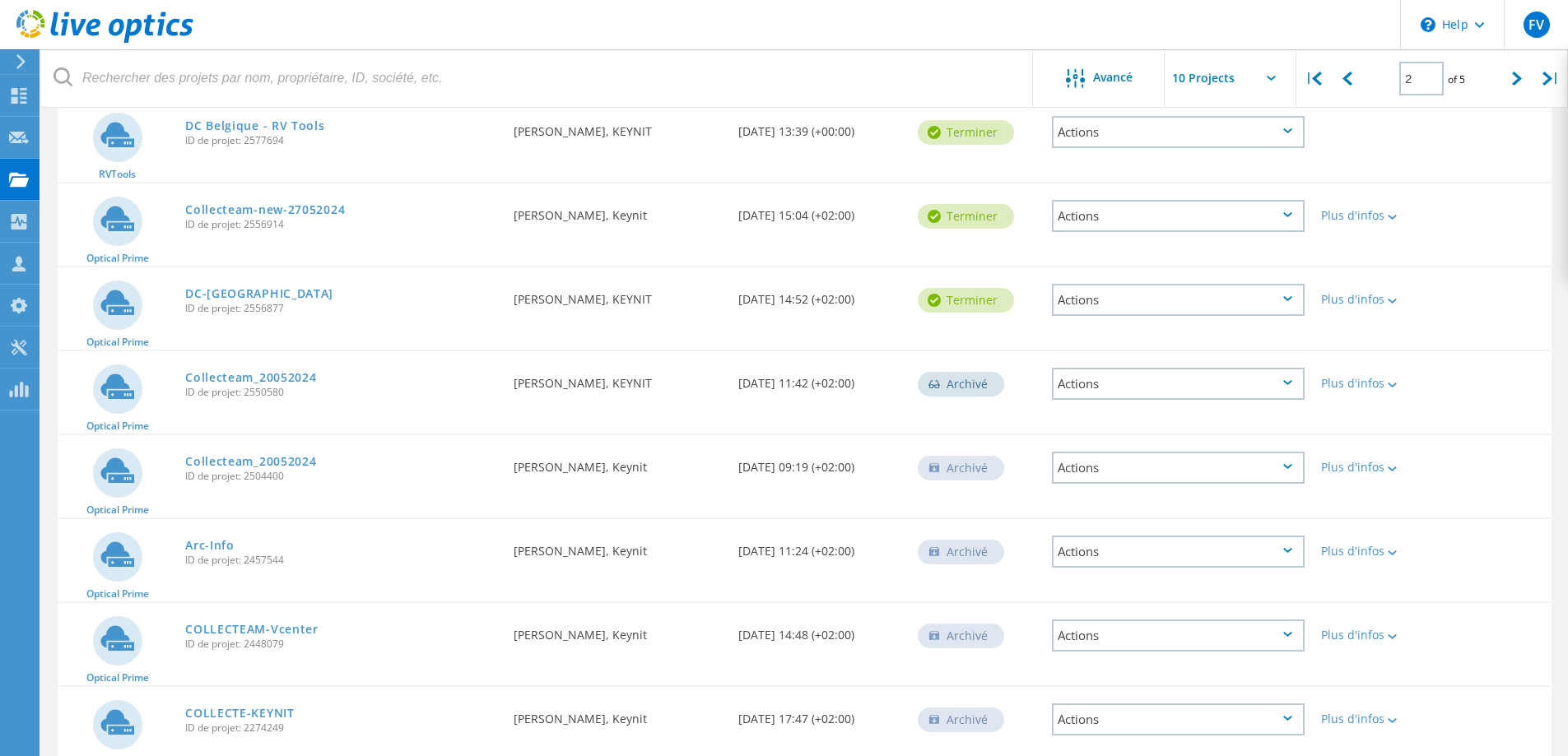
scroll to position [0, 0]
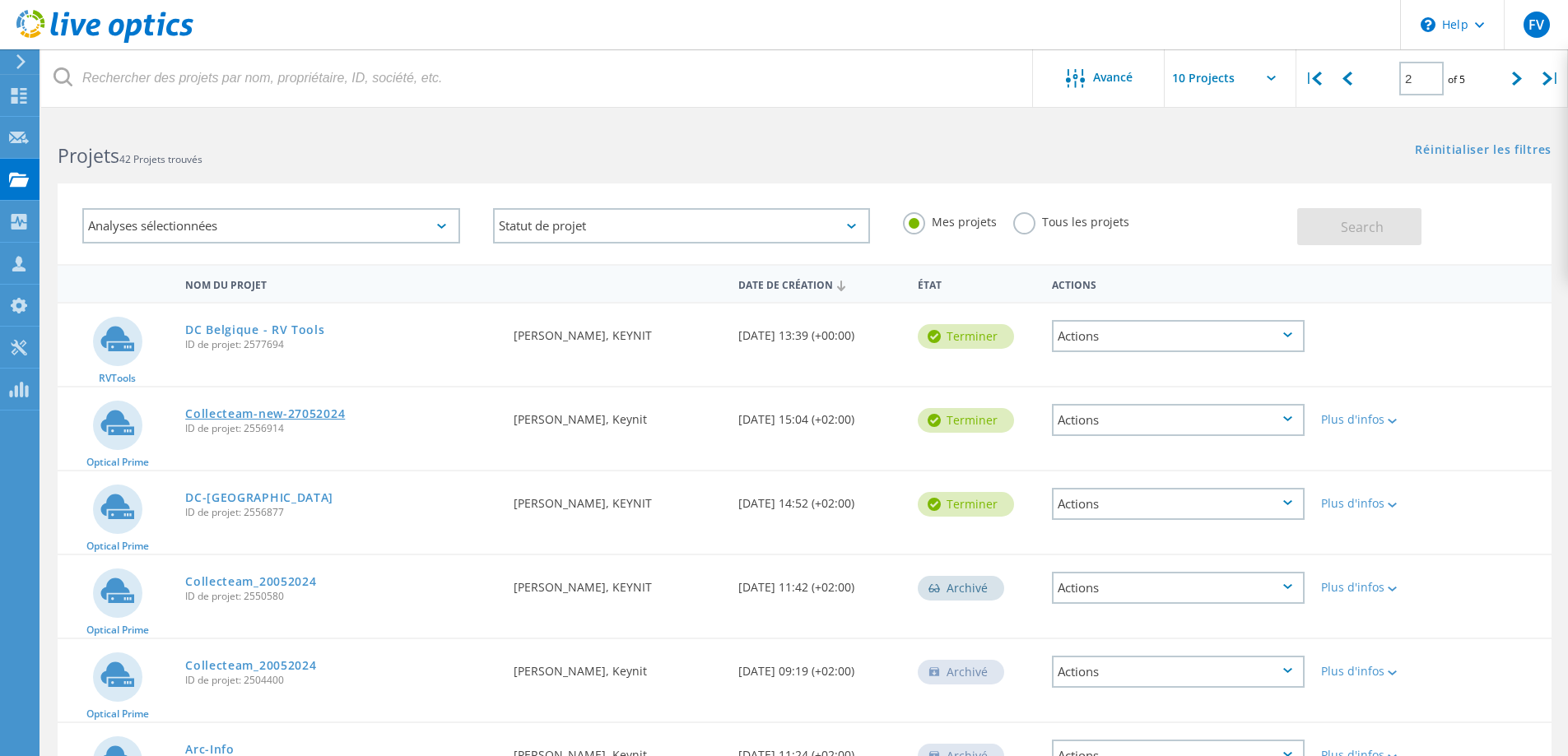
click at [293, 414] on link "Collecteam-new-27052024" at bounding box center [265, 414] width 159 height 12
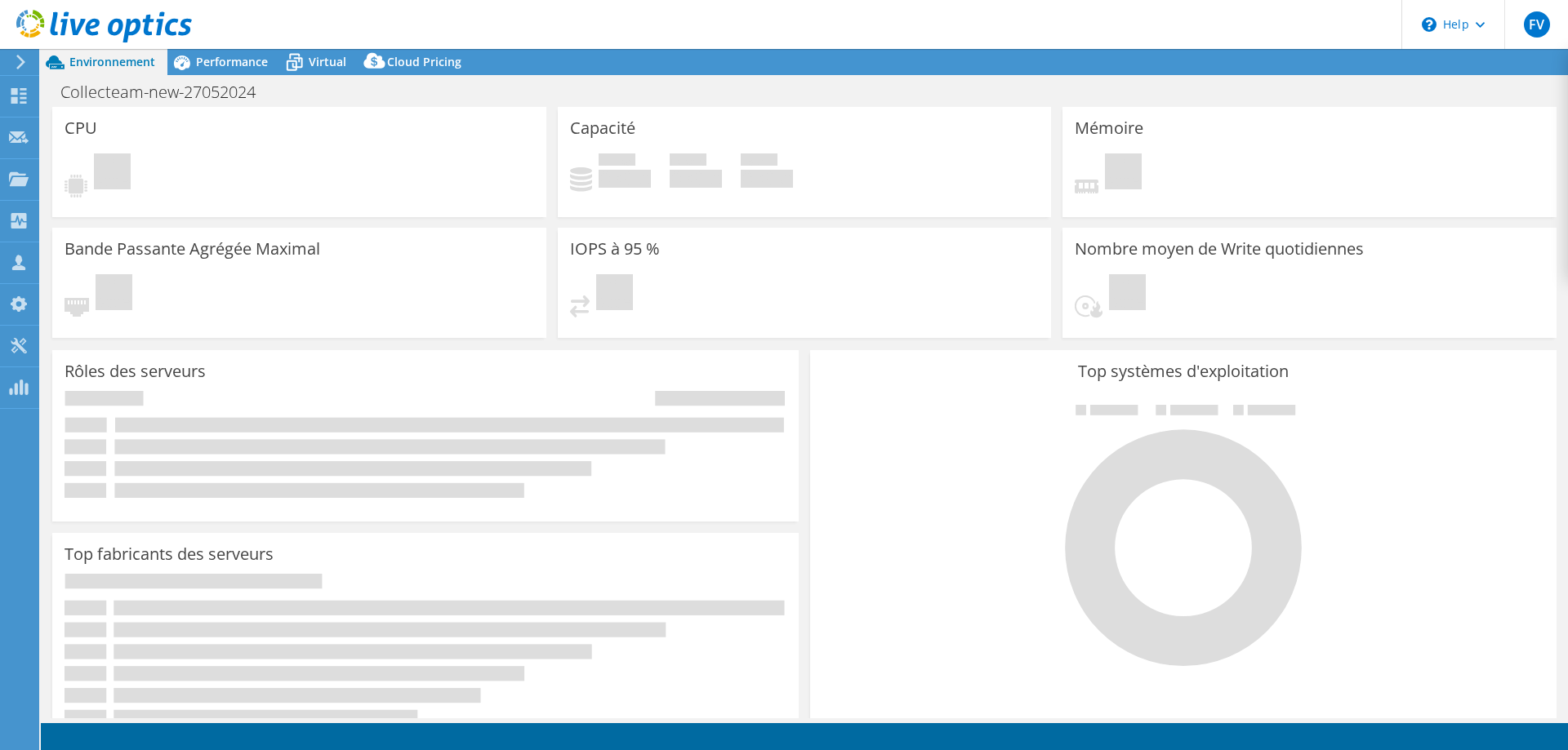
select select "EUFrankfurt"
select select "EUR"
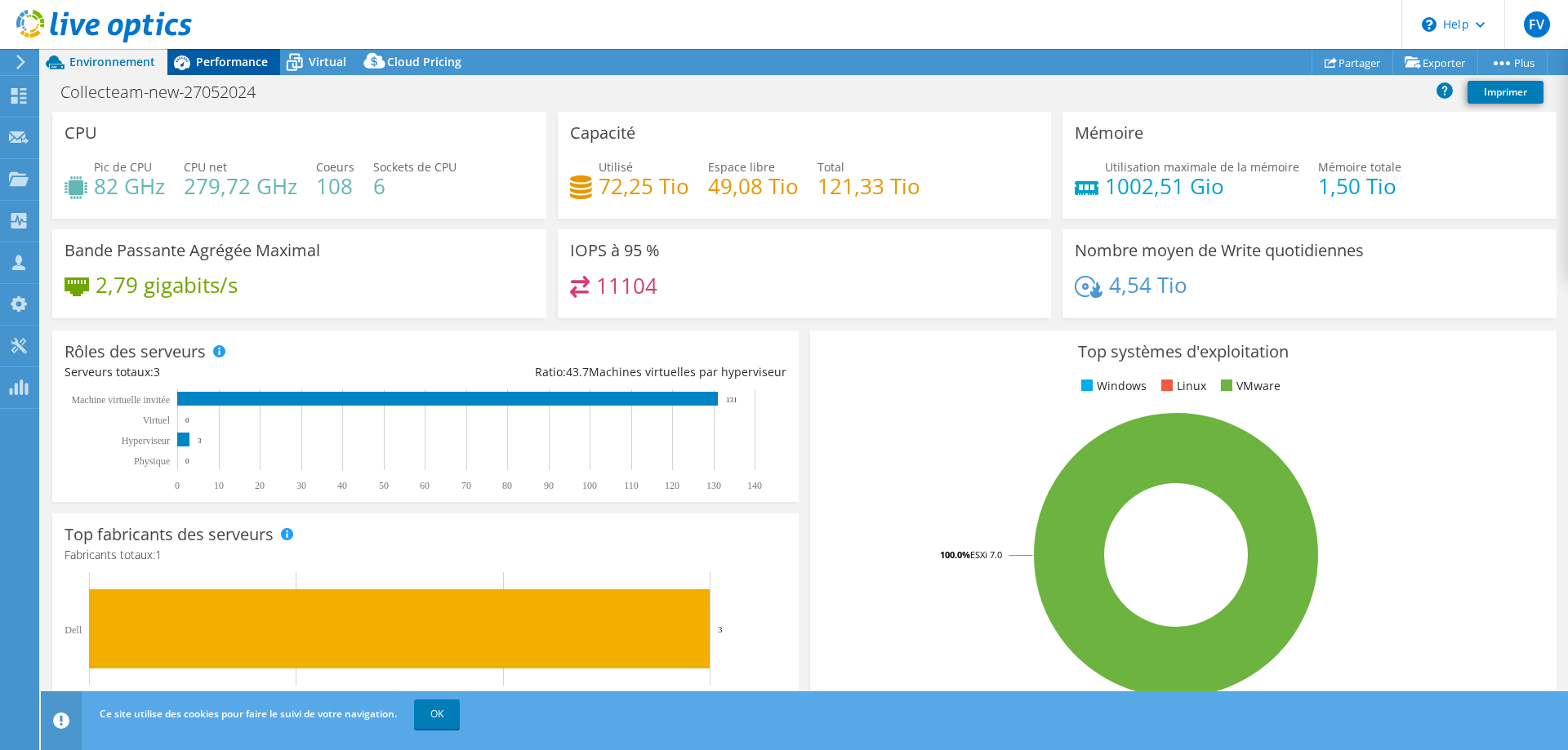
click at [229, 64] on span "Performance" at bounding box center [233, 62] width 72 height 16
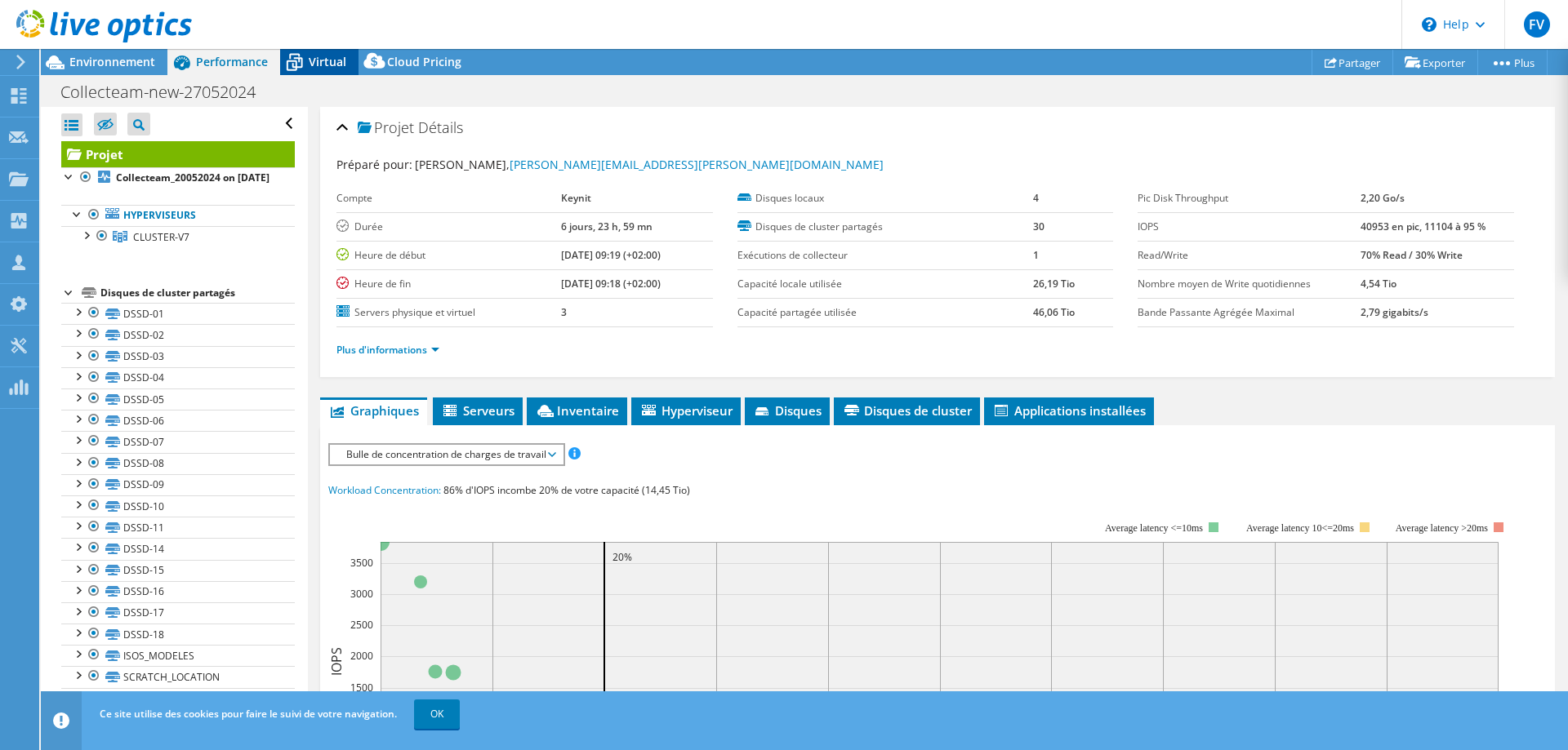
click at [326, 67] on span "Virtual" at bounding box center [327, 62] width 37 height 16
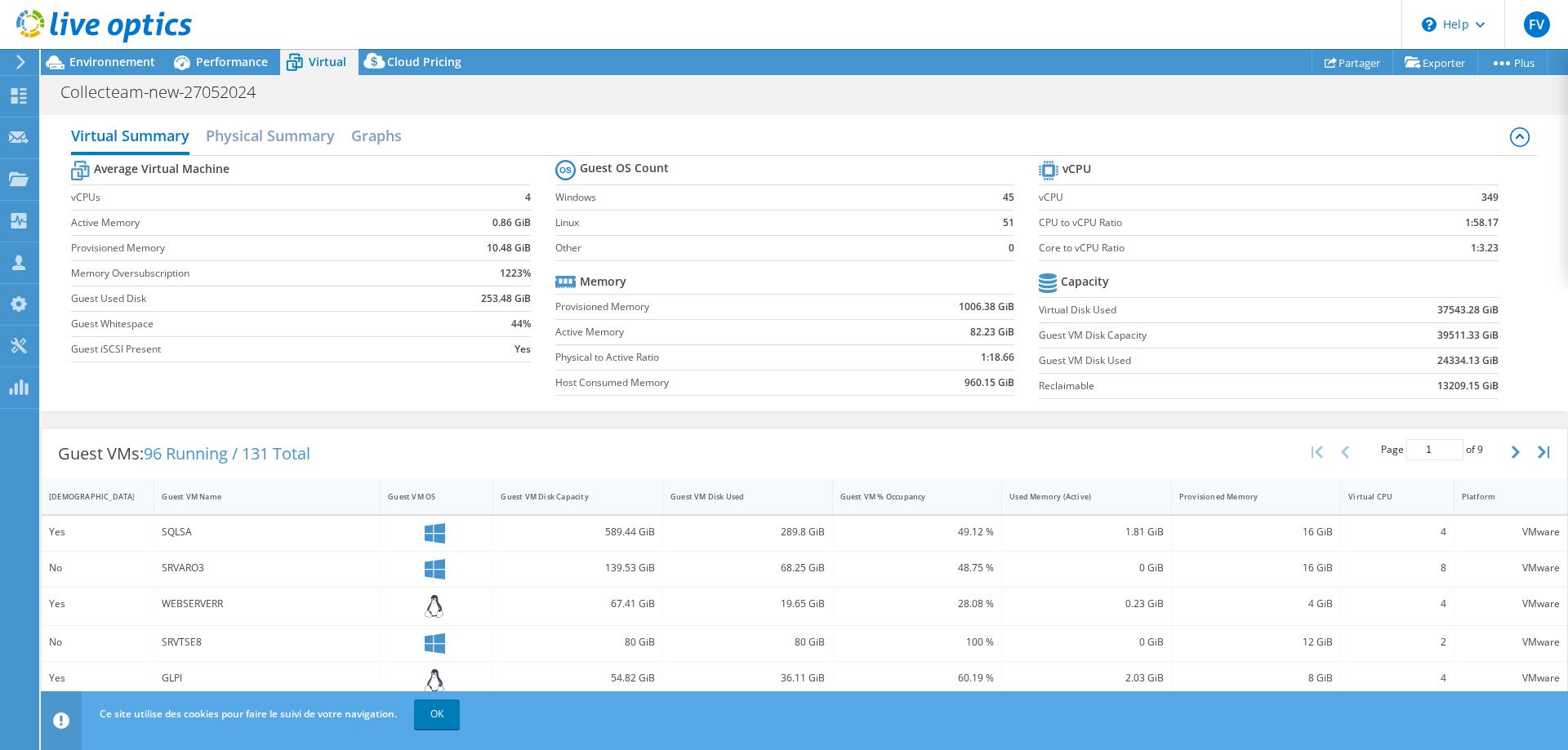
click at [13, 62] on div at bounding box center [18, 62] width 18 height 15
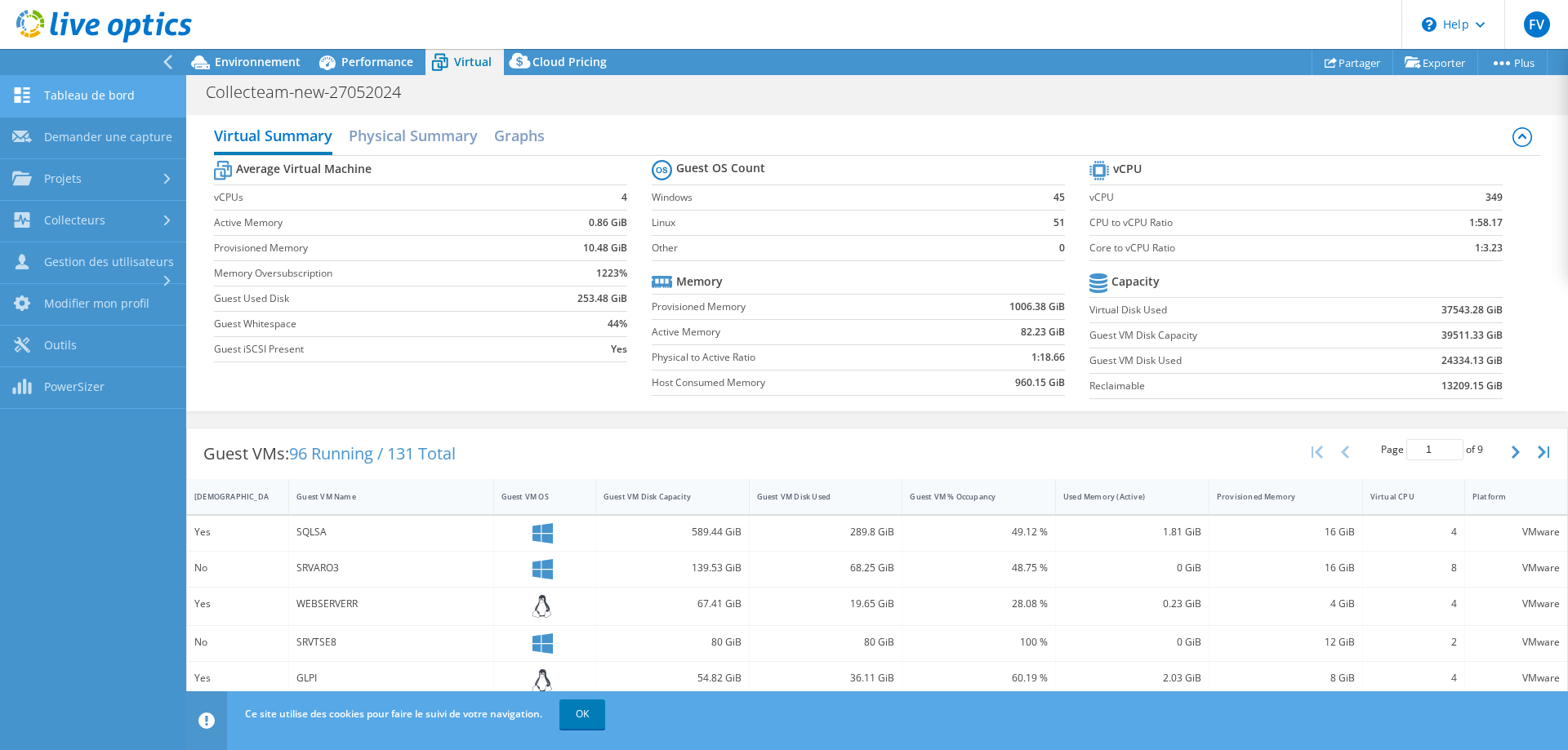
click at [72, 92] on link "Tableau de bord" at bounding box center [93, 97] width 187 height 42
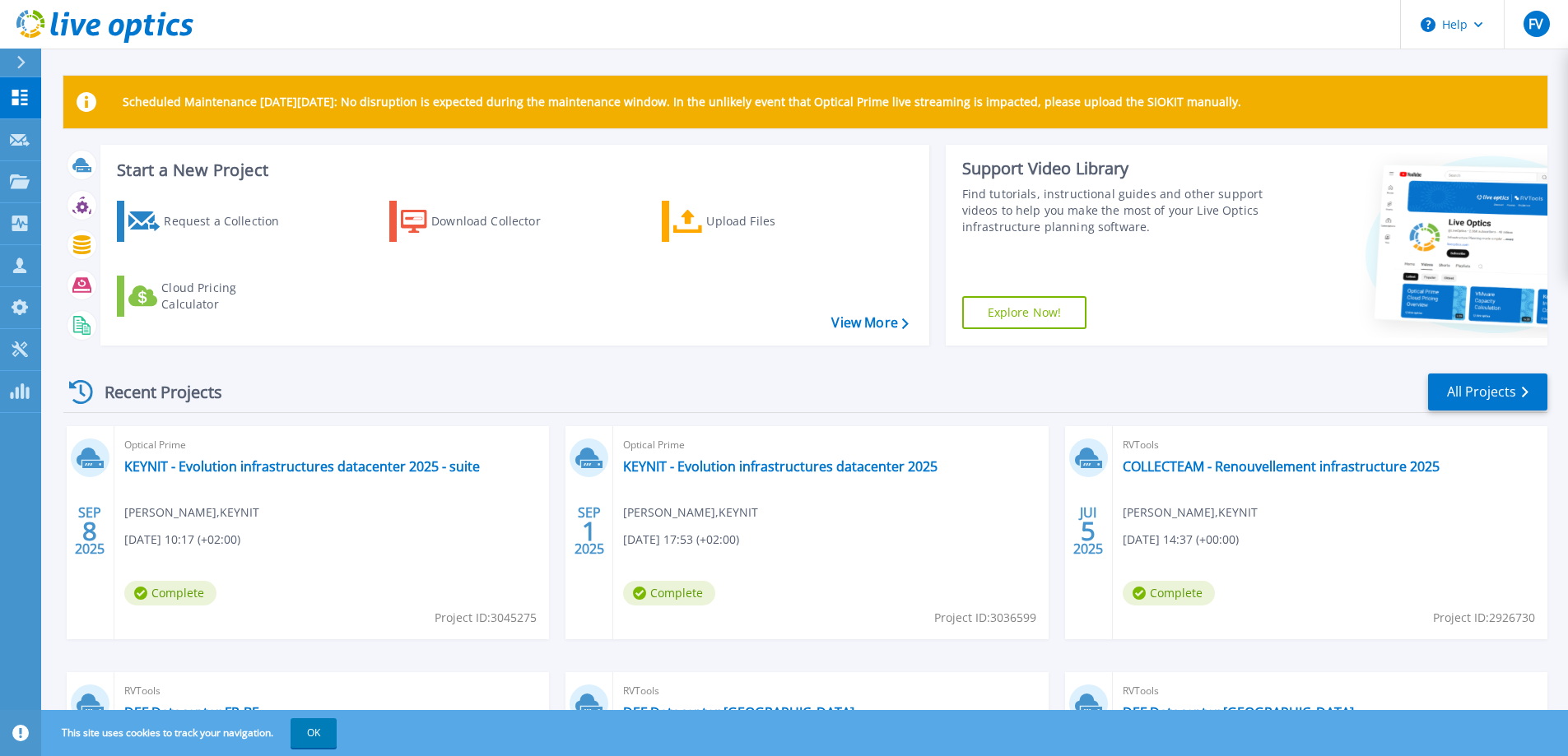
click at [1484, 367] on div "Recent Projects All Projects SEP 8 2025 Optical Prime KEYNIT - Evolution infras…" at bounding box center [805, 646] width 1484 height 573
click at [1494, 388] on link "All Projects" at bounding box center [1487, 393] width 119 height 37
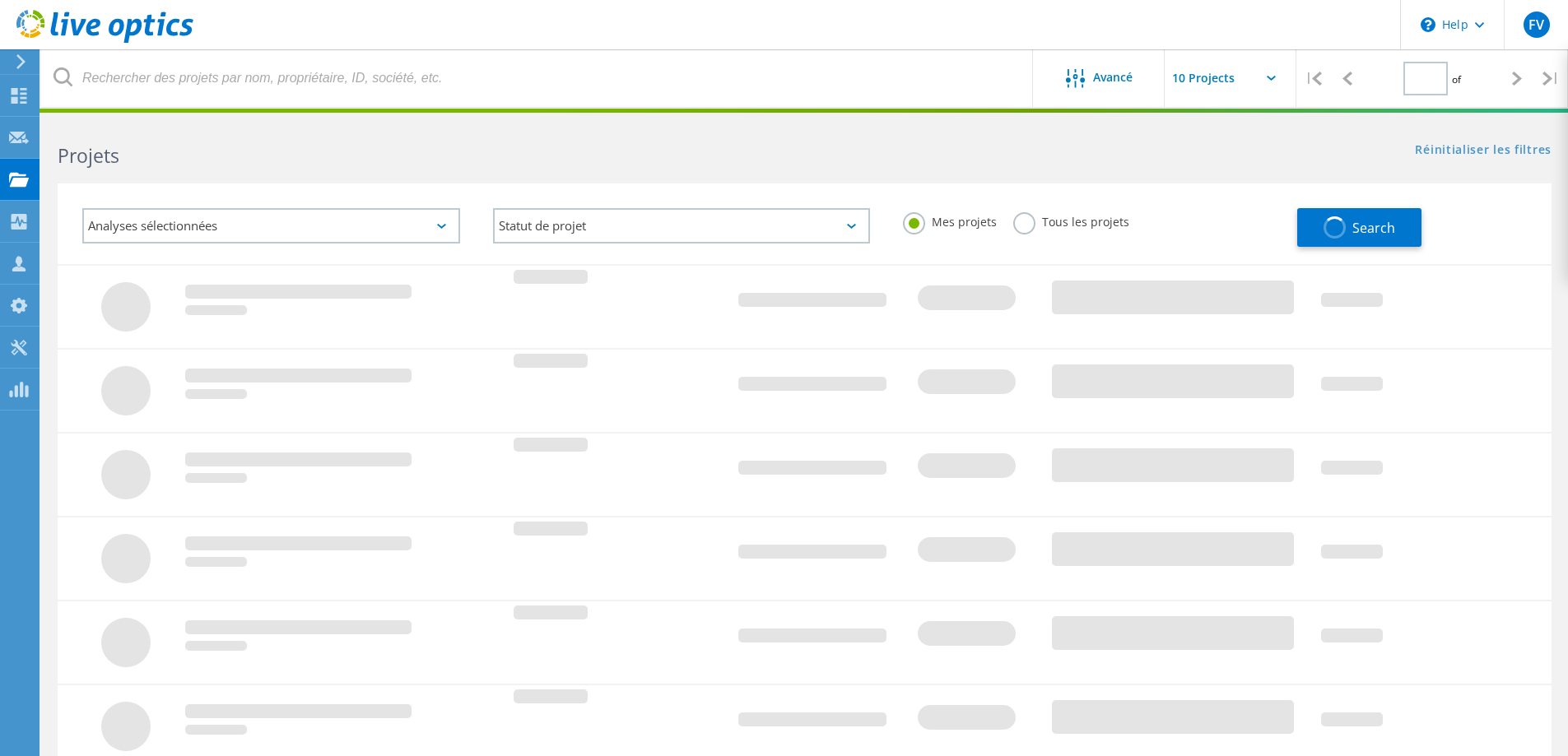
type input "2"
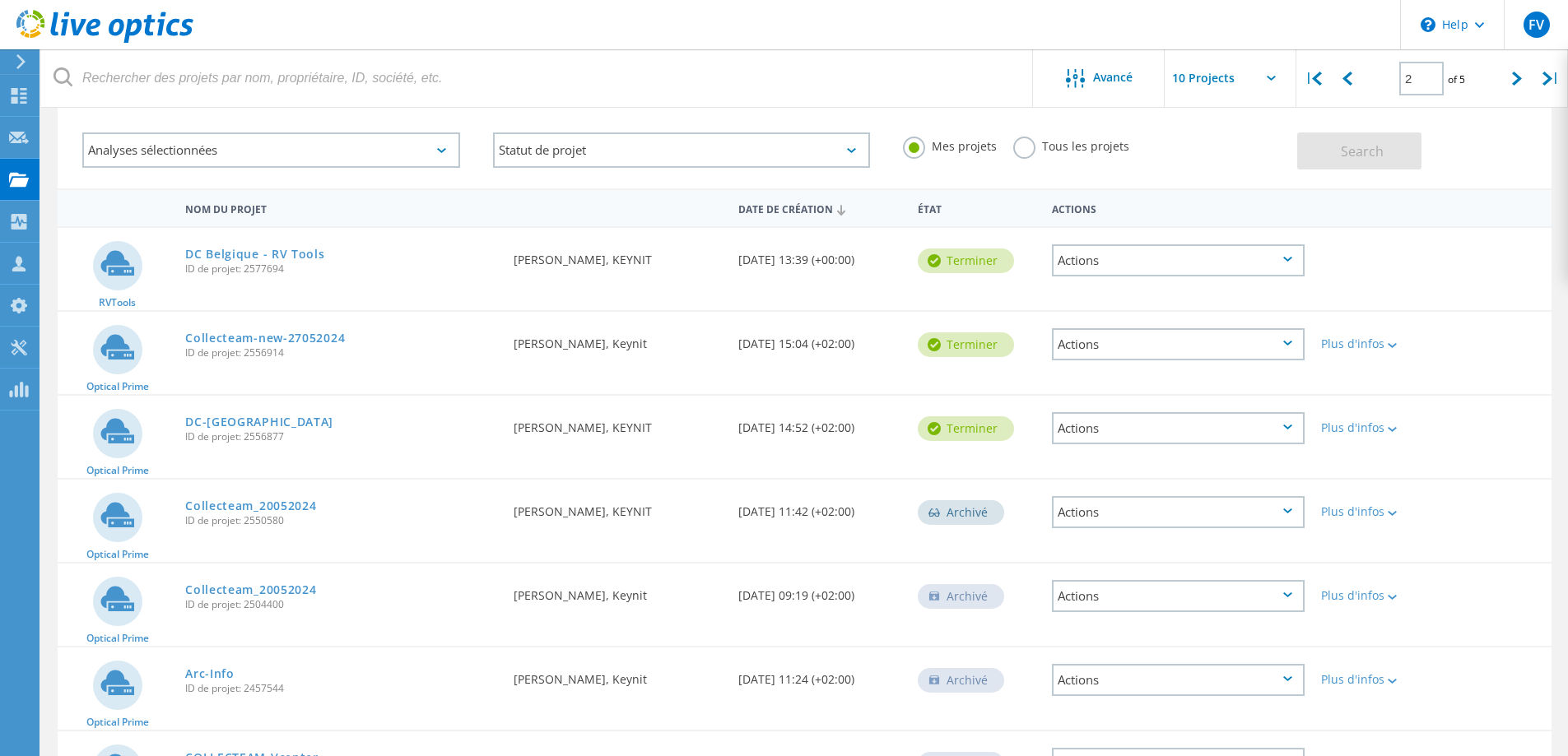
scroll to position [329, 0]
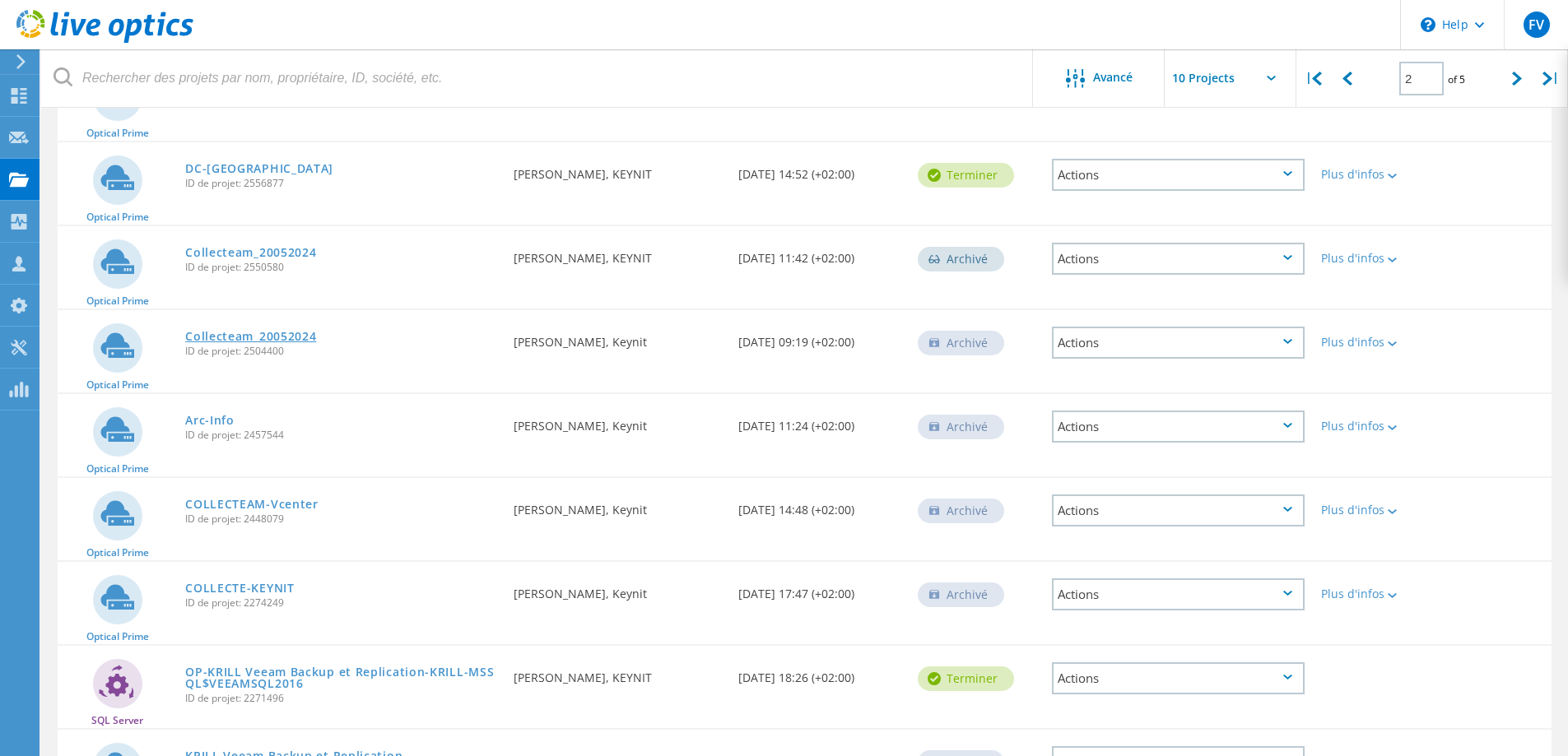
click at [260, 331] on link "Collecteam_20052024" at bounding box center [250, 337] width 131 height 12
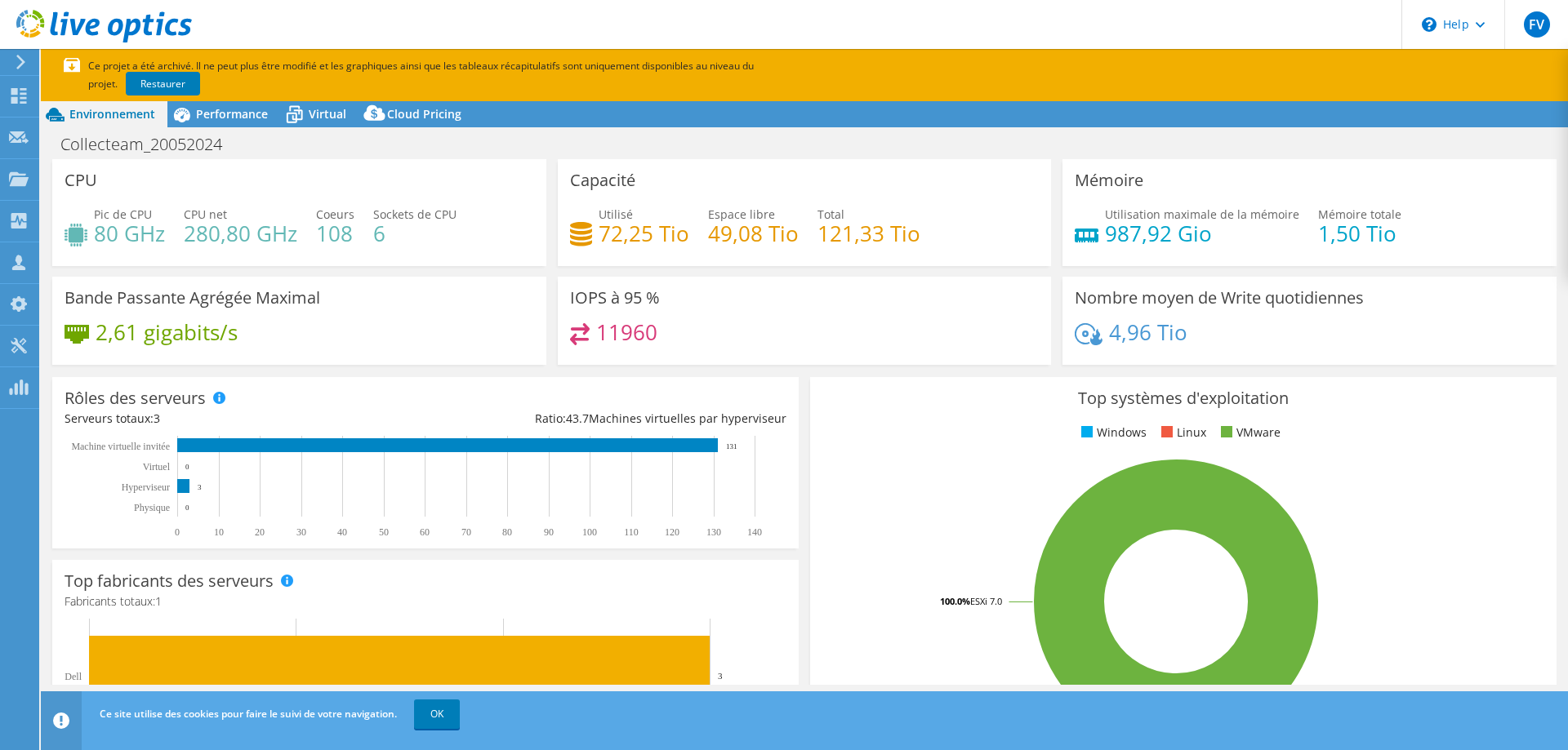
select select "USD"
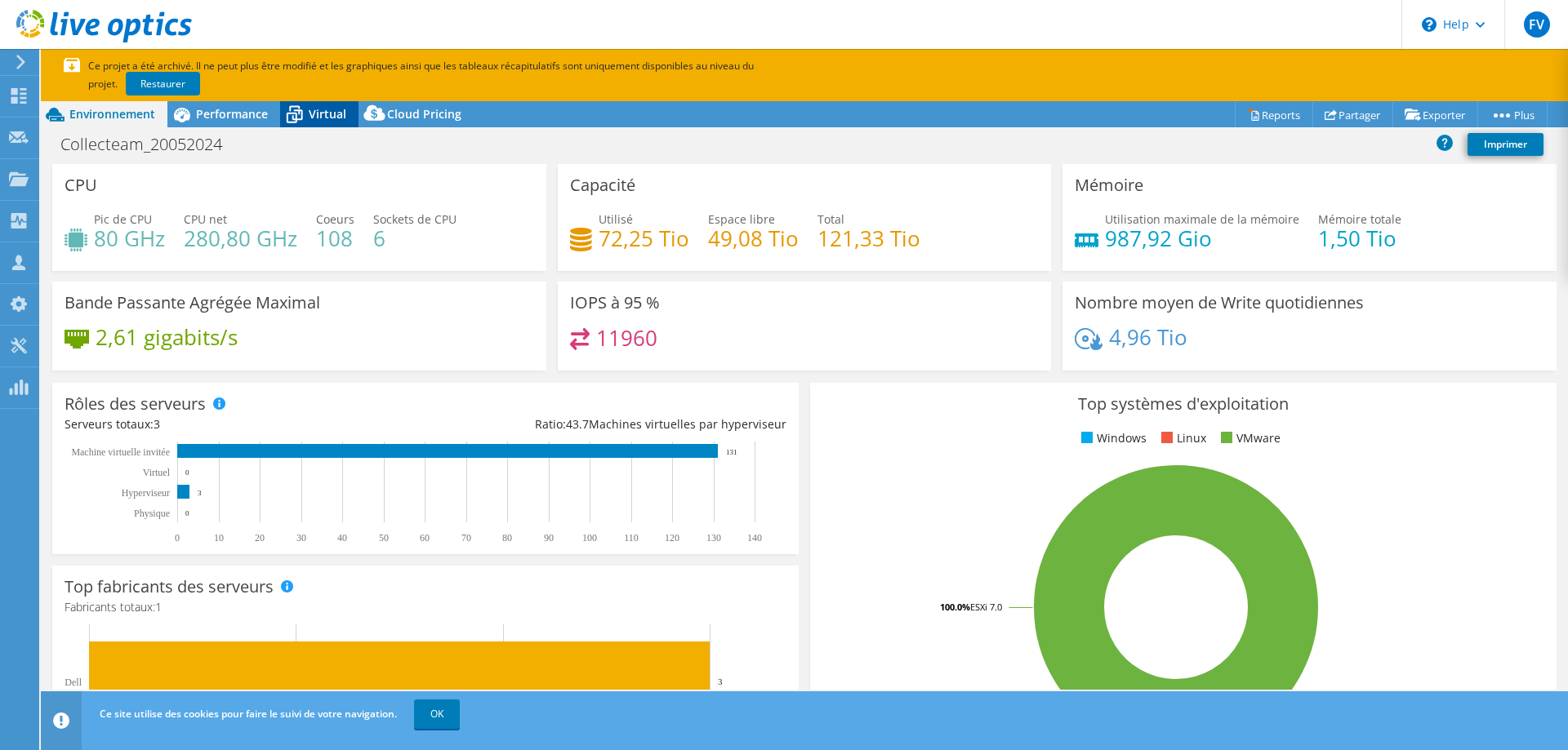
click at [314, 113] on span "Virtual" at bounding box center [327, 114] width 37 height 16
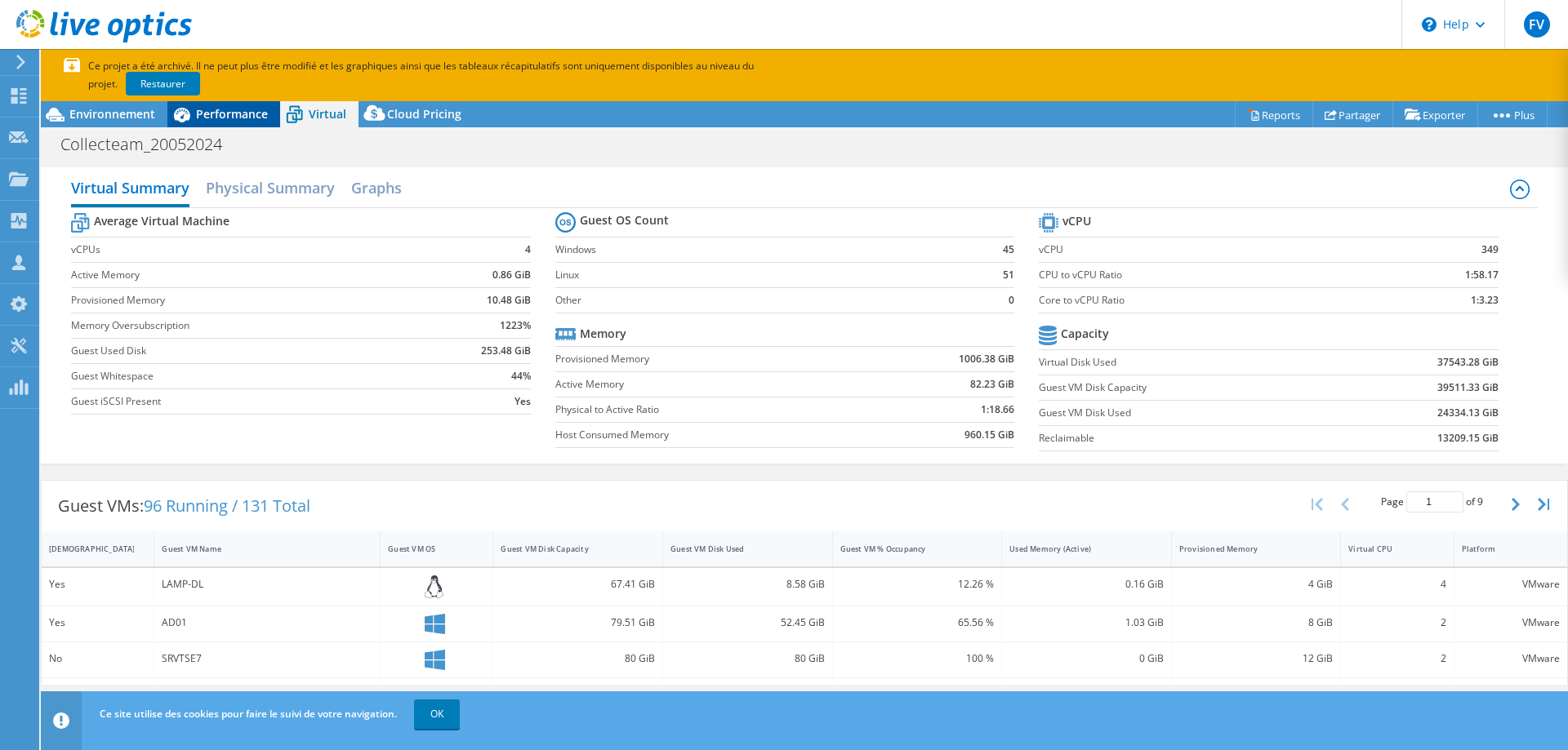
click at [224, 121] on span "Performance" at bounding box center [233, 114] width 72 height 16
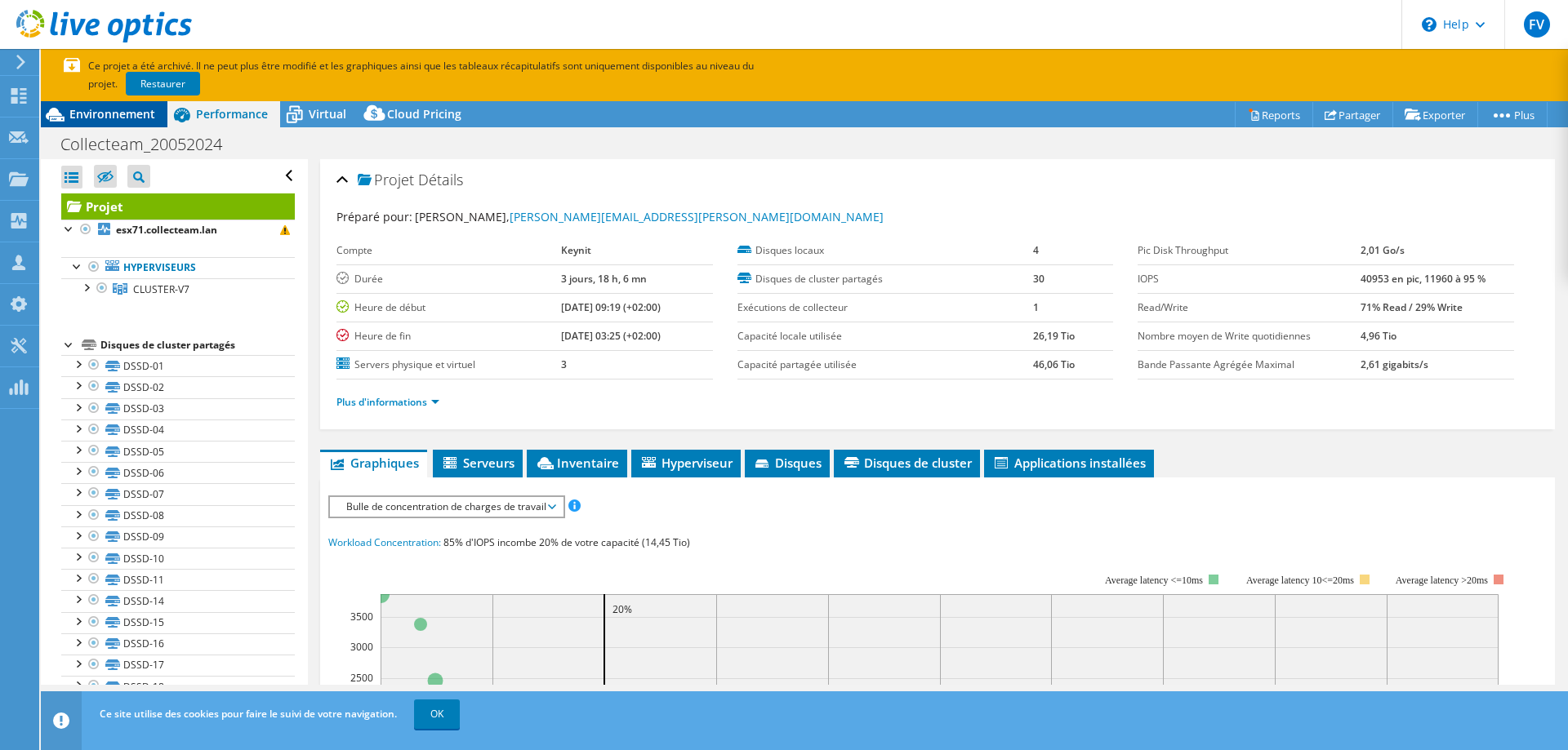
click at [106, 116] on span "Environnement" at bounding box center [112, 114] width 86 height 16
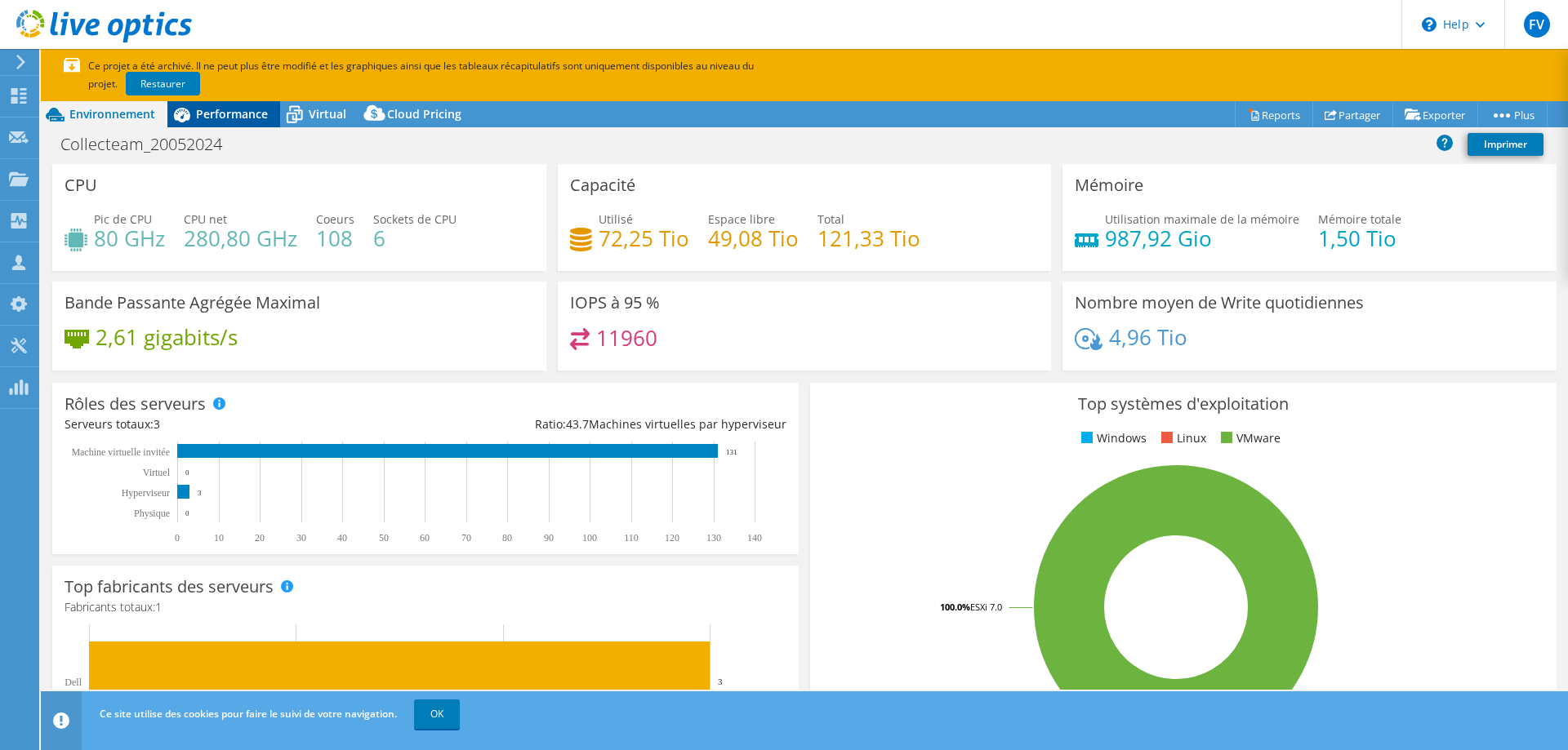
click at [217, 114] on span "Performance" at bounding box center [233, 114] width 72 height 16
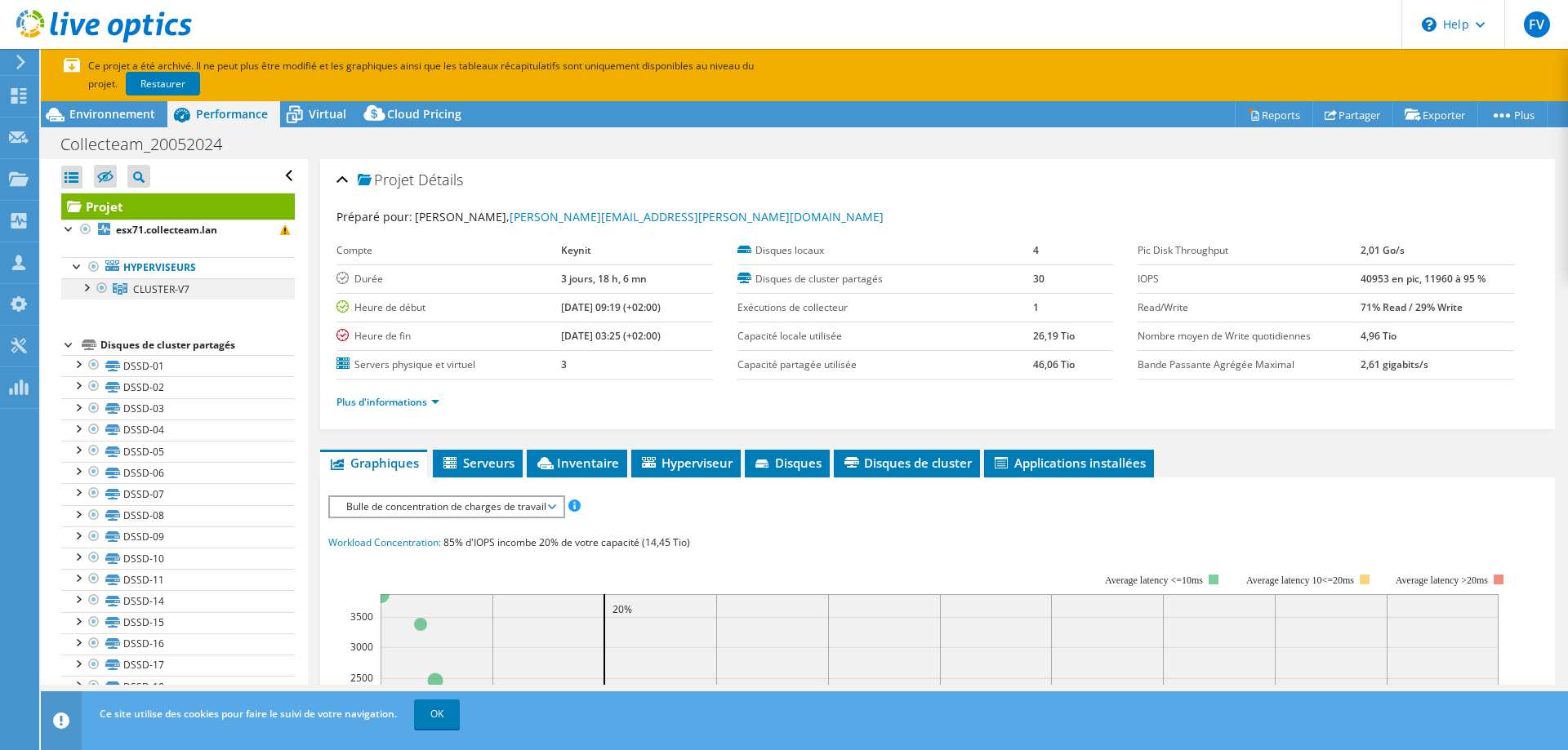
click at [158, 284] on span "CLUSTER-V7" at bounding box center [161, 289] width 57 height 14
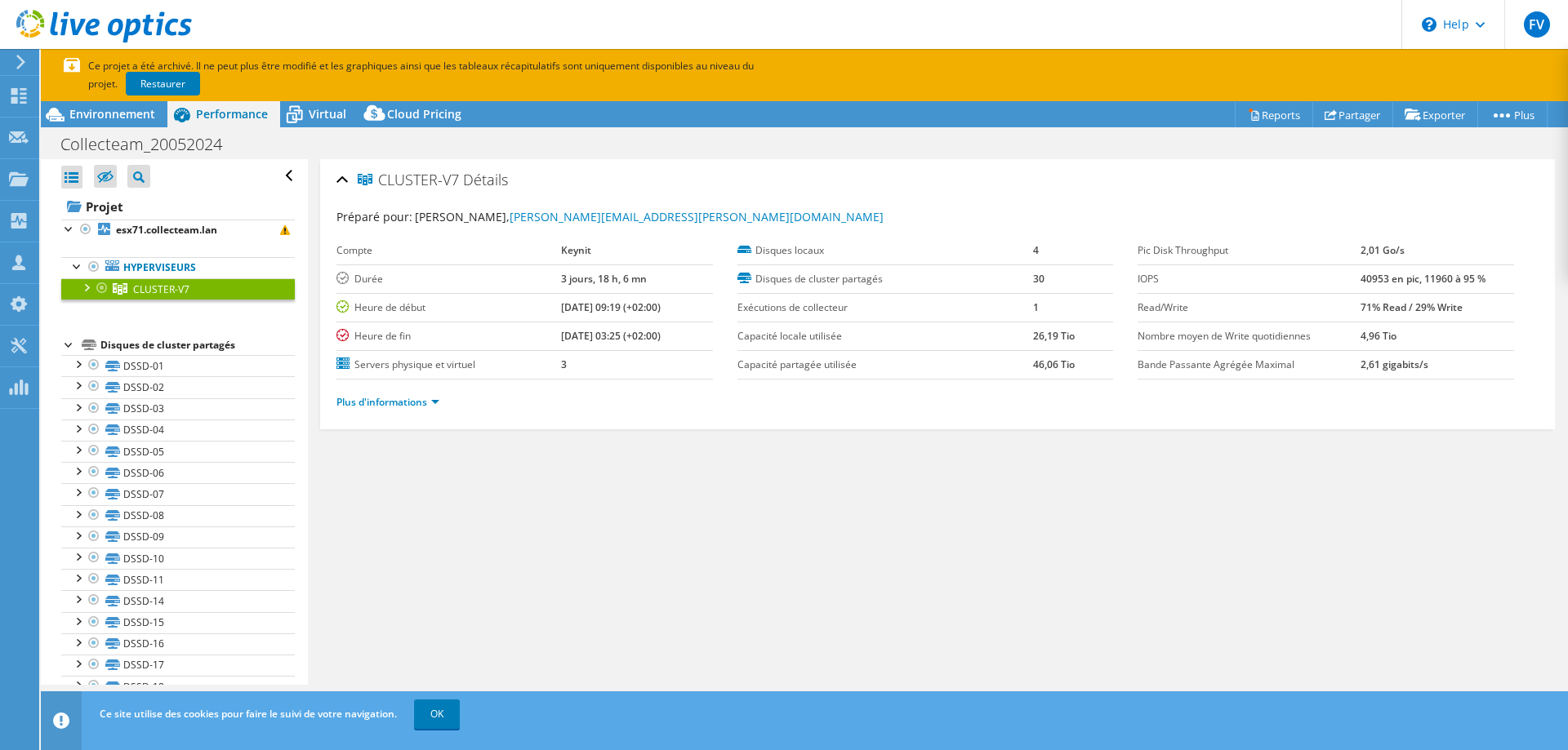
click at [83, 284] on div at bounding box center [85, 286] width 17 height 17
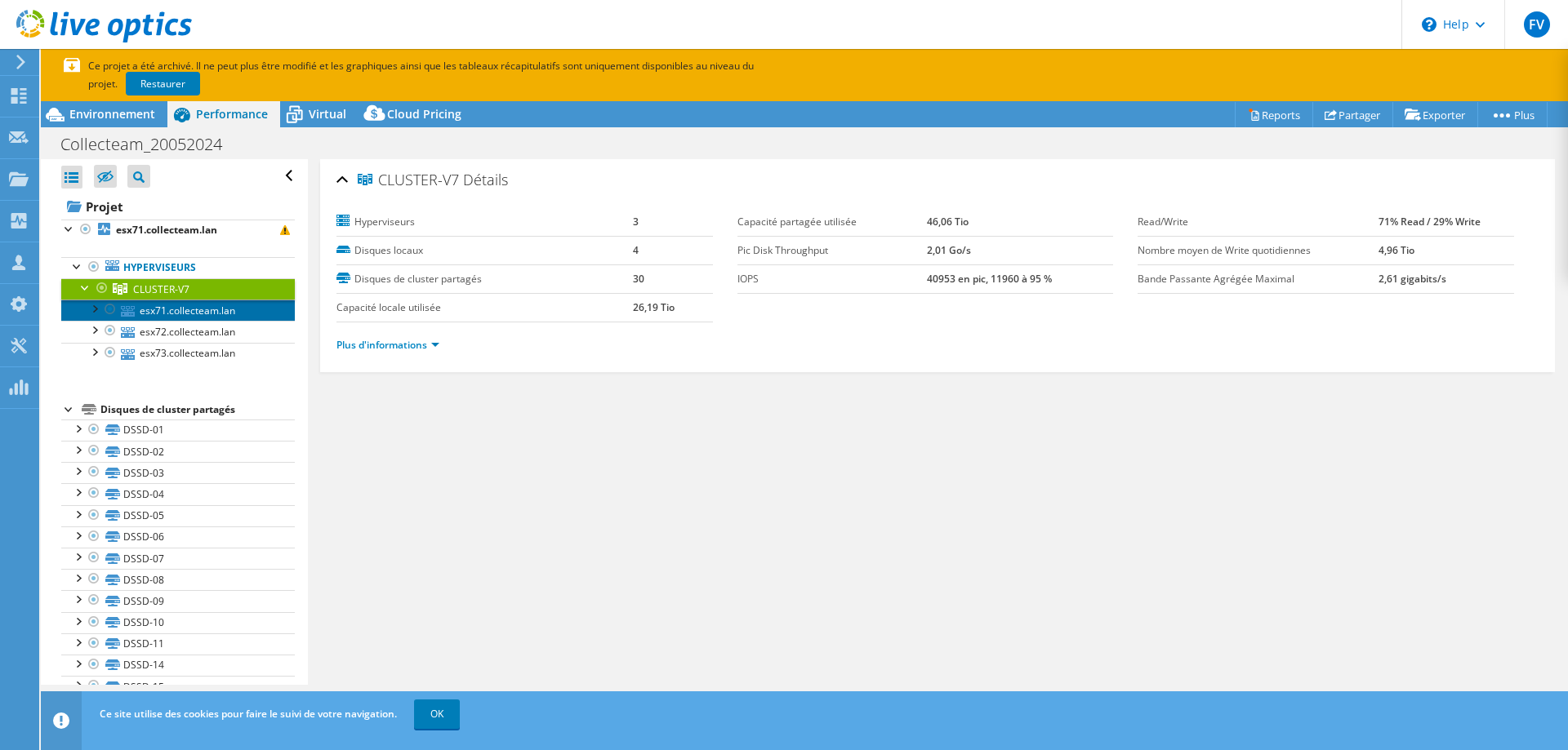
click at [162, 309] on link "esx71.collecteam.lan" at bounding box center [178, 311] width 233 height 21
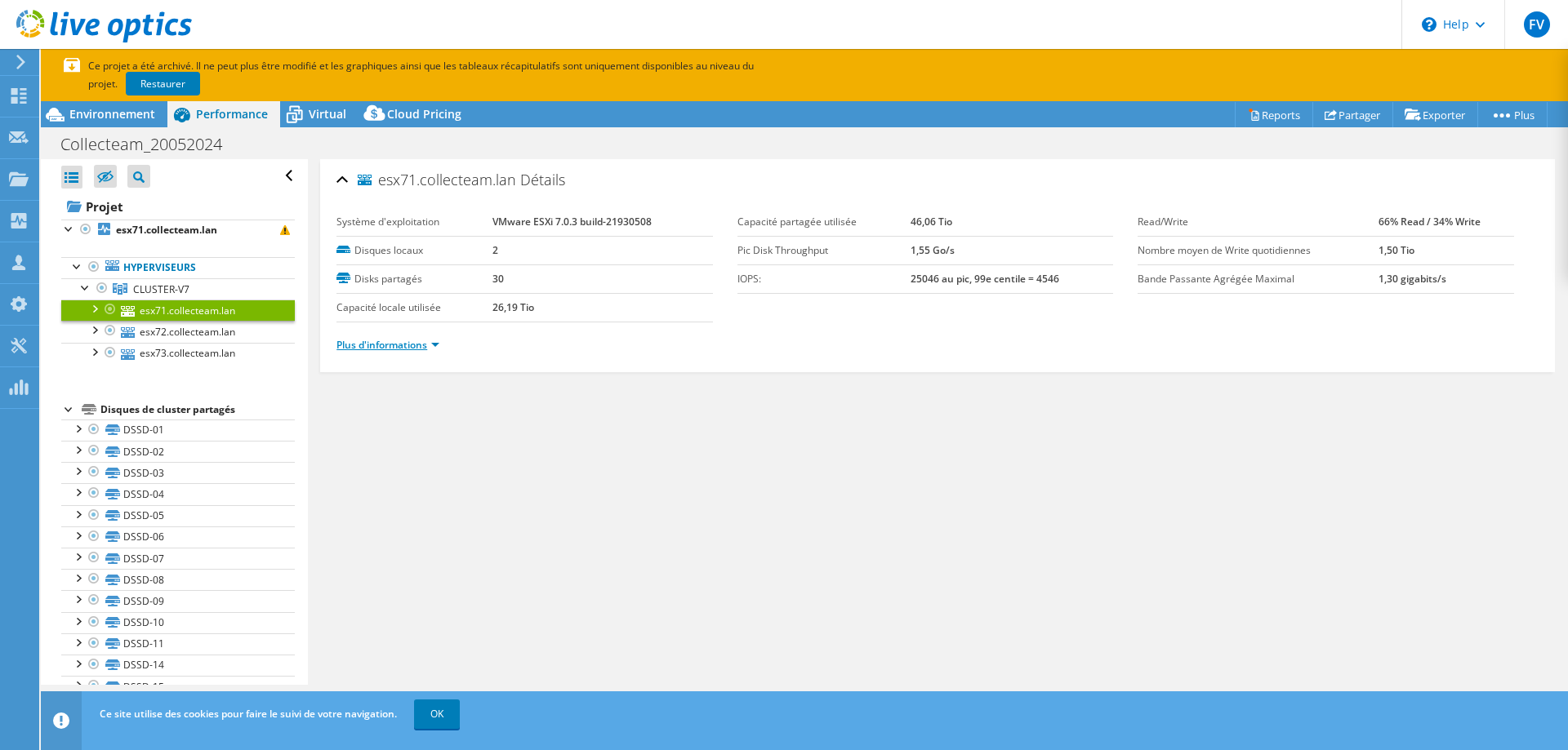
click at [357, 347] on link "Plus d'informations" at bounding box center [388, 345] width 103 height 14
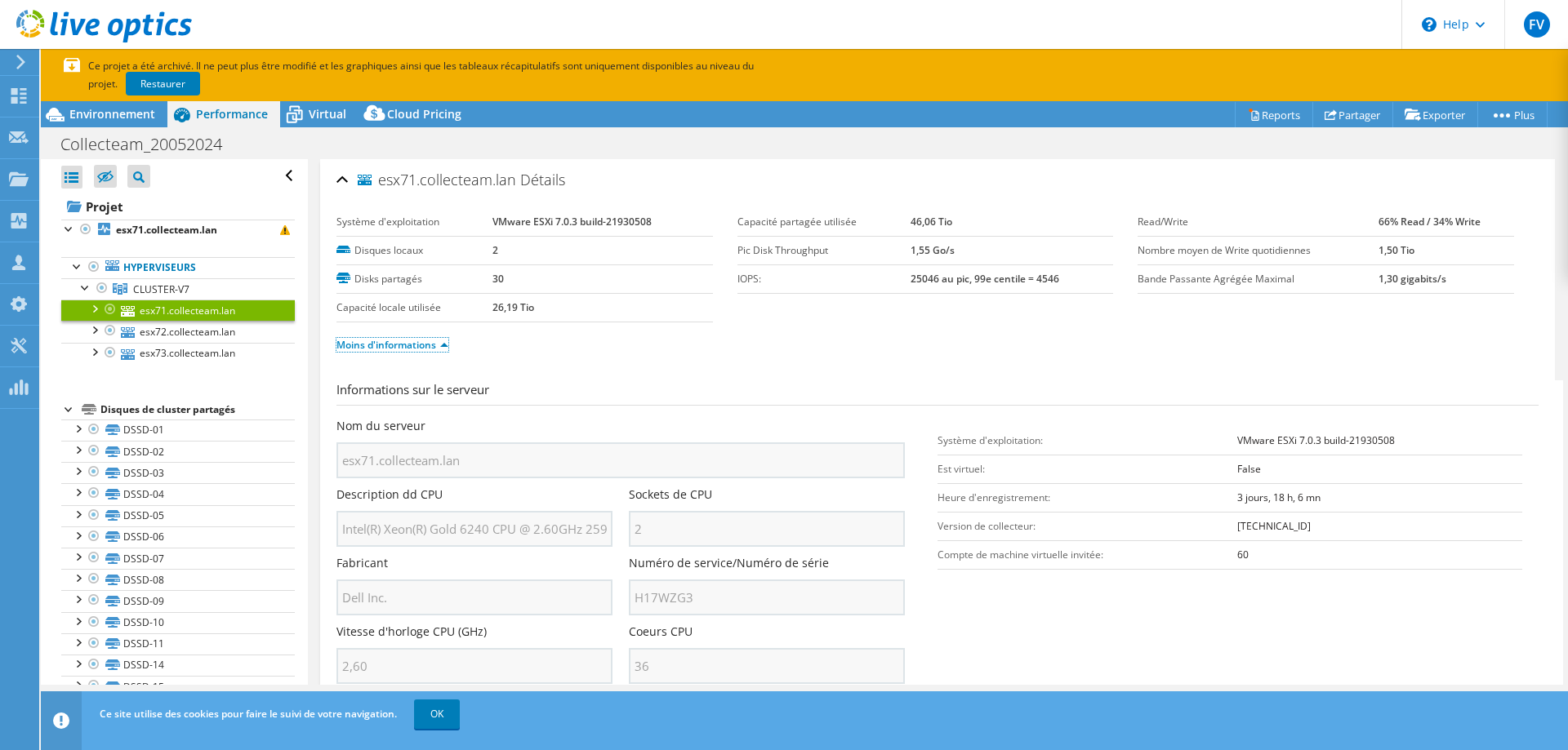
type input "[PERSON_NAME][EMAIL_ADDRESS][PERSON_NAME][DOMAIN_NAME]"
click at [184, 225] on b "esx71.collecteam.lan" at bounding box center [167, 229] width 102 height 14
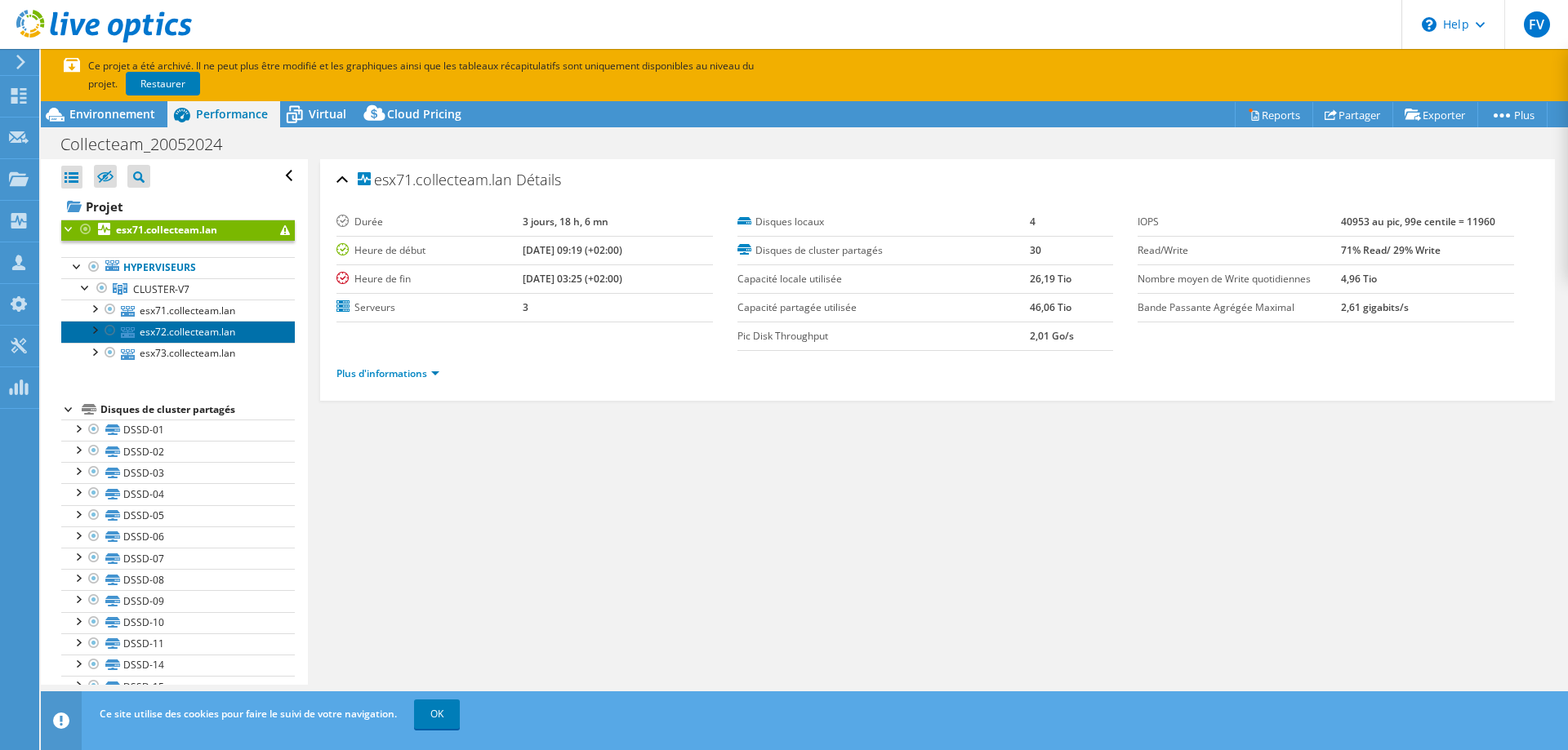
click at [189, 328] on link "esx72.collecteam.lan" at bounding box center [178, 332] width 233 height 21
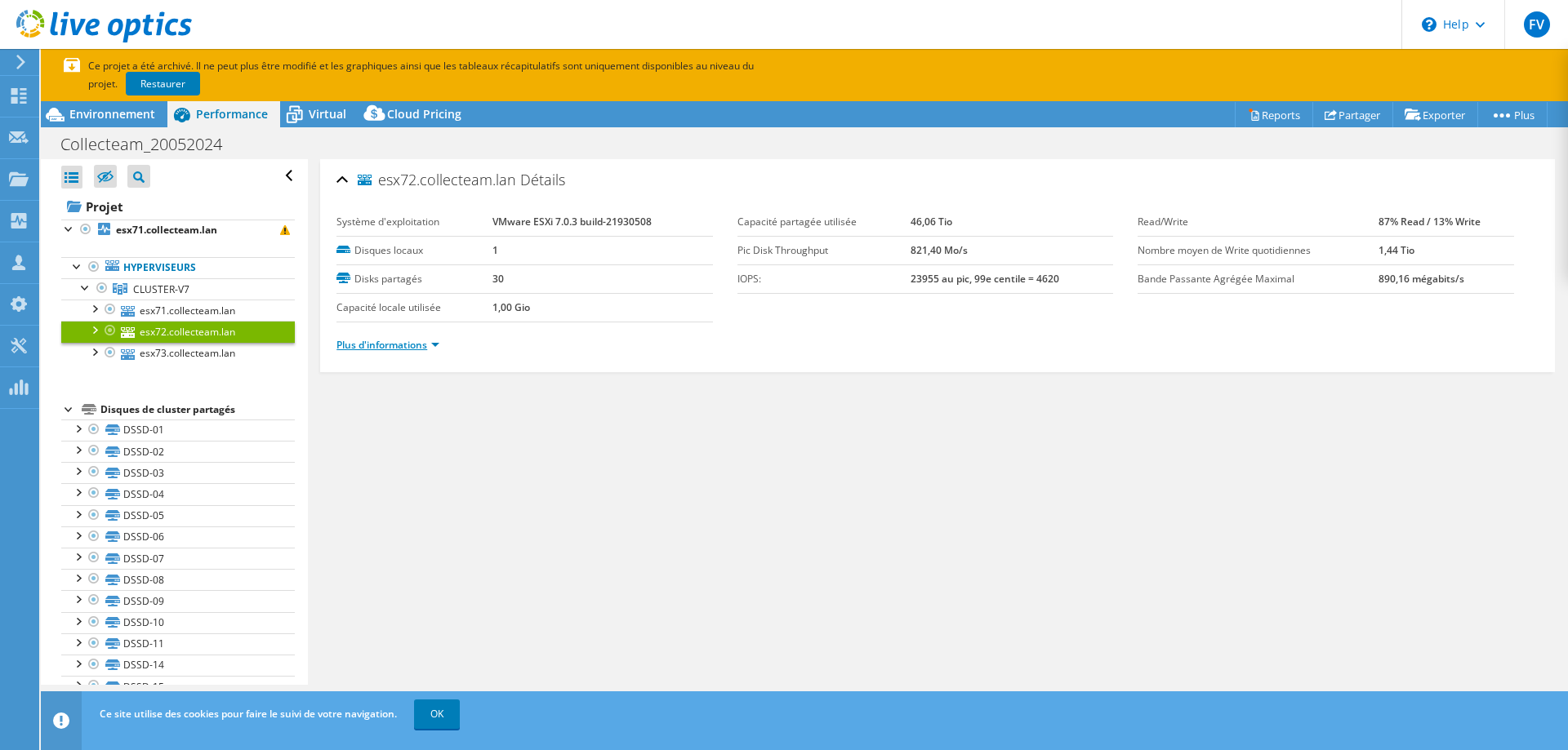
click at [392, 341] on link "Plus d'informations" at bounding box center [388, 345] width 103 height 14
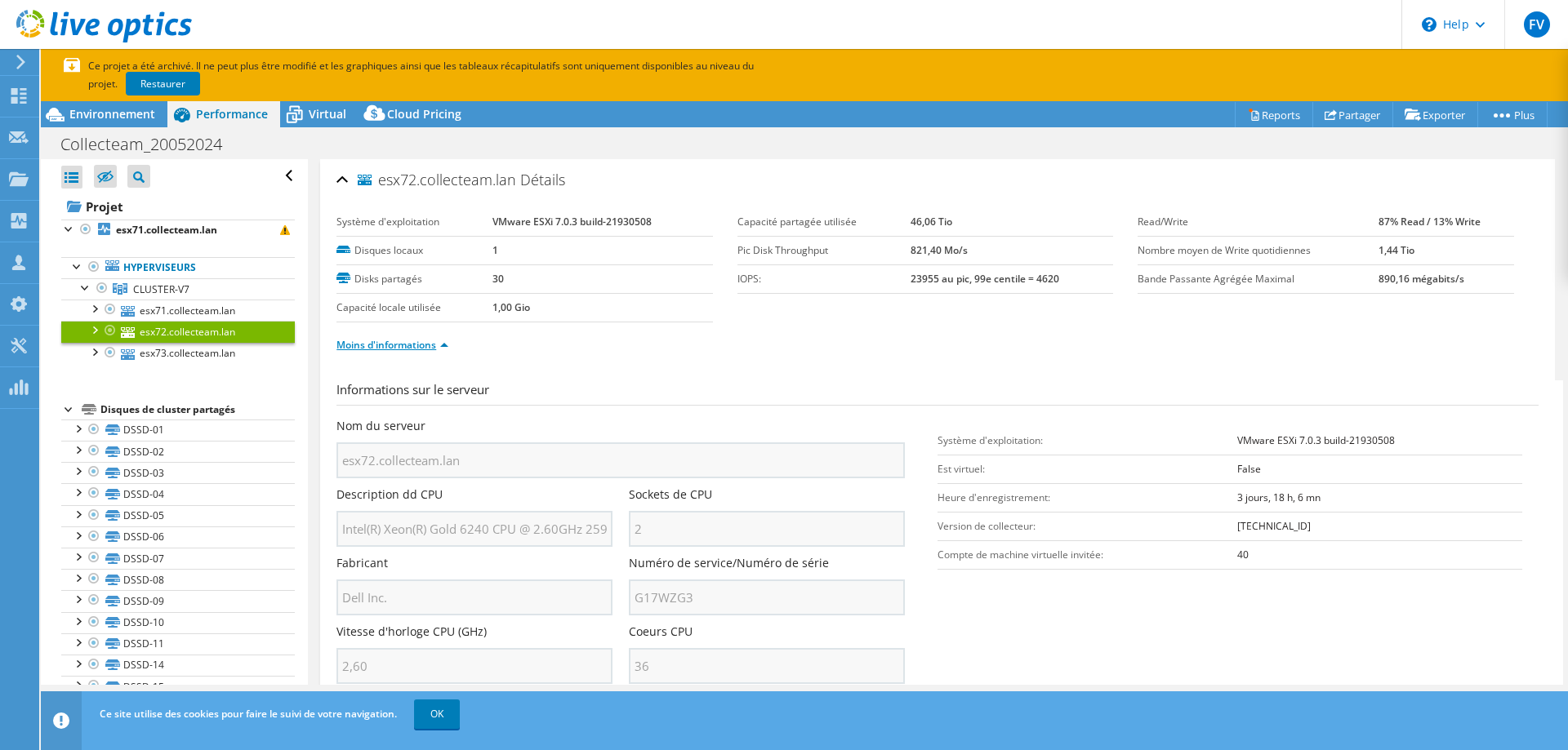
type input "[PERSON_NAME][EMAIL_ADDRESS][PERSON_NAME][DOMAIN_NAME]"
click at [20, 67] on use at bounding box center [21, 62] width 9 height 15
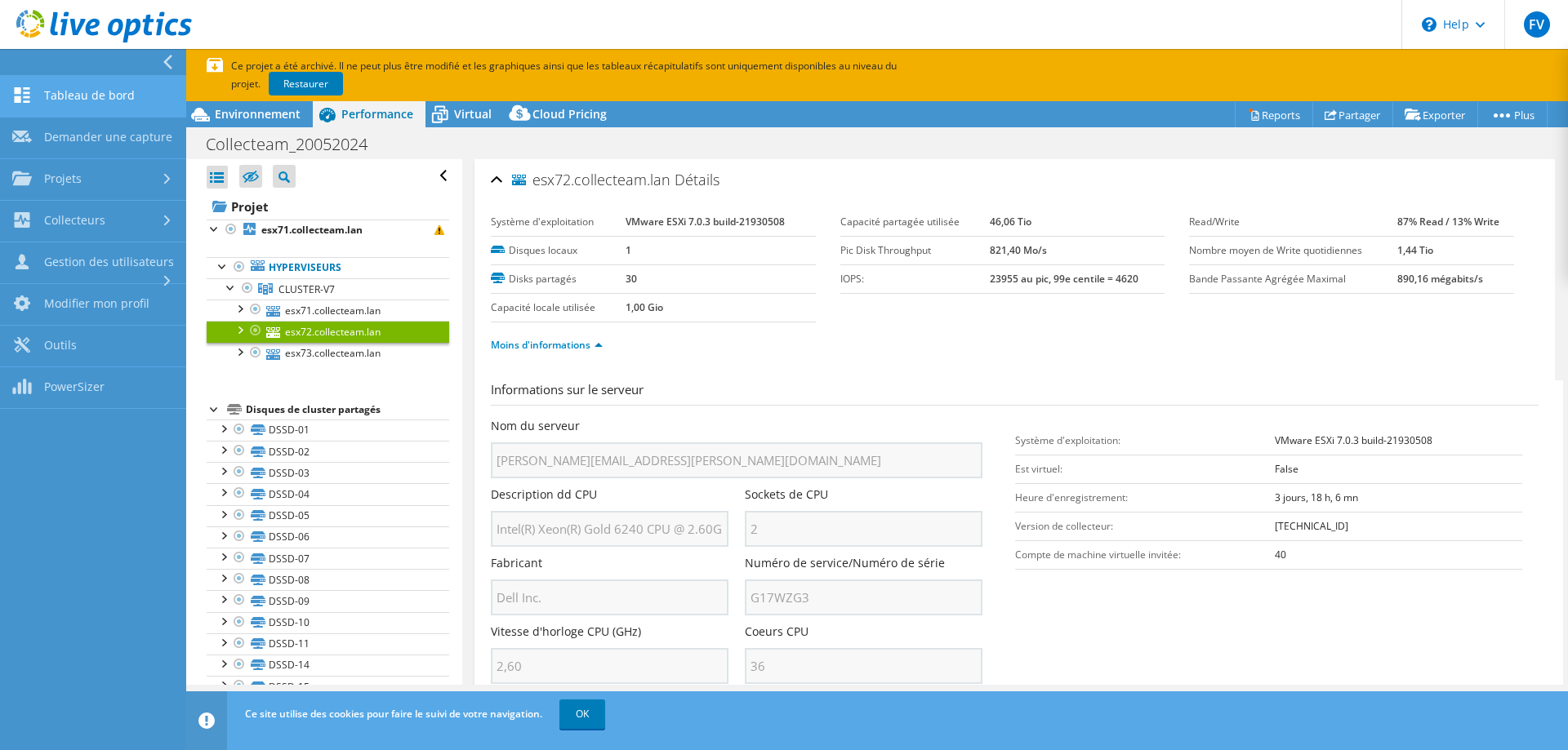
click at [71, 88] on link "Tableau de bord" at bounding box center [93, 97] width 187 height 42
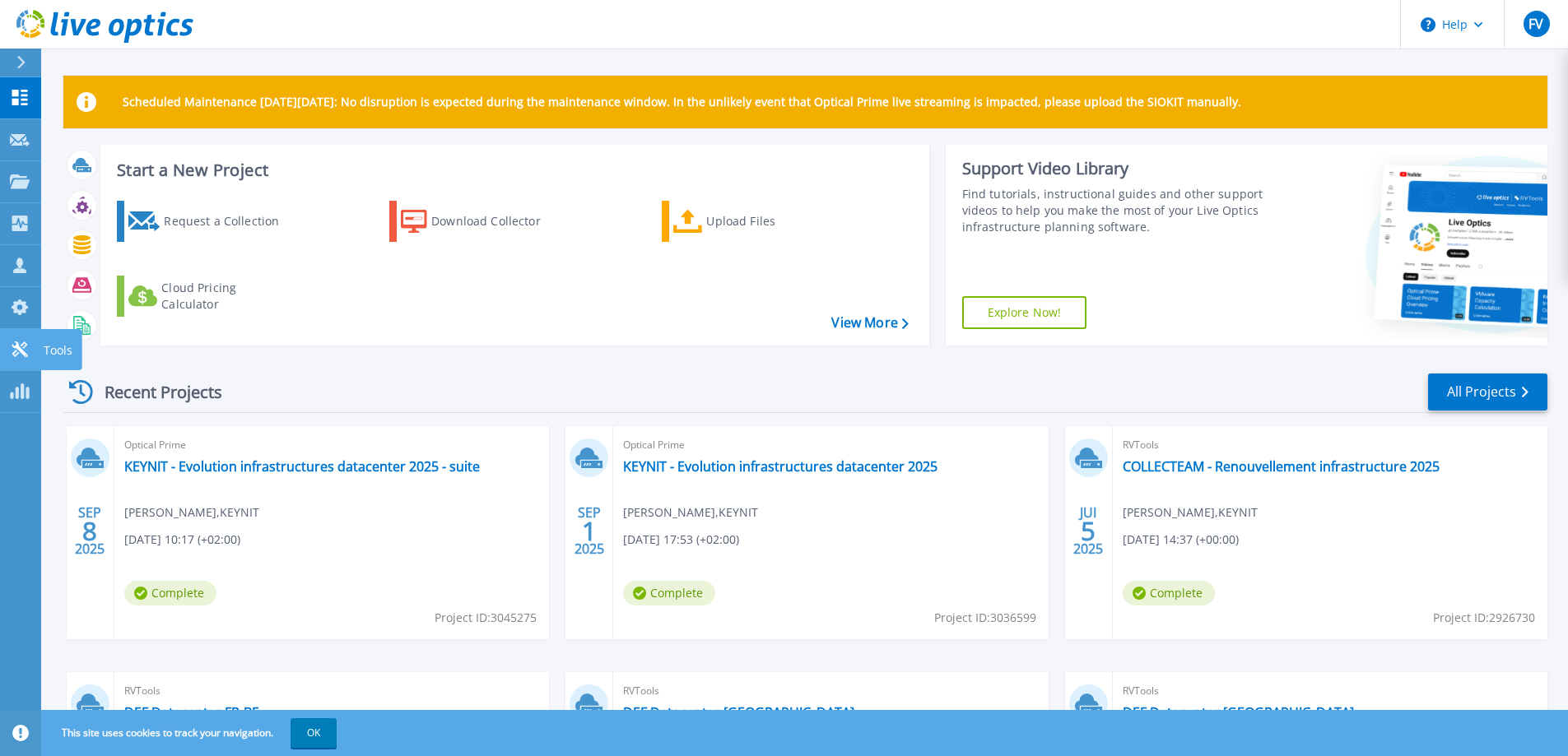
click at [63, 344] on p "Tools" at bounding box center [57, 349] width 29 height 42
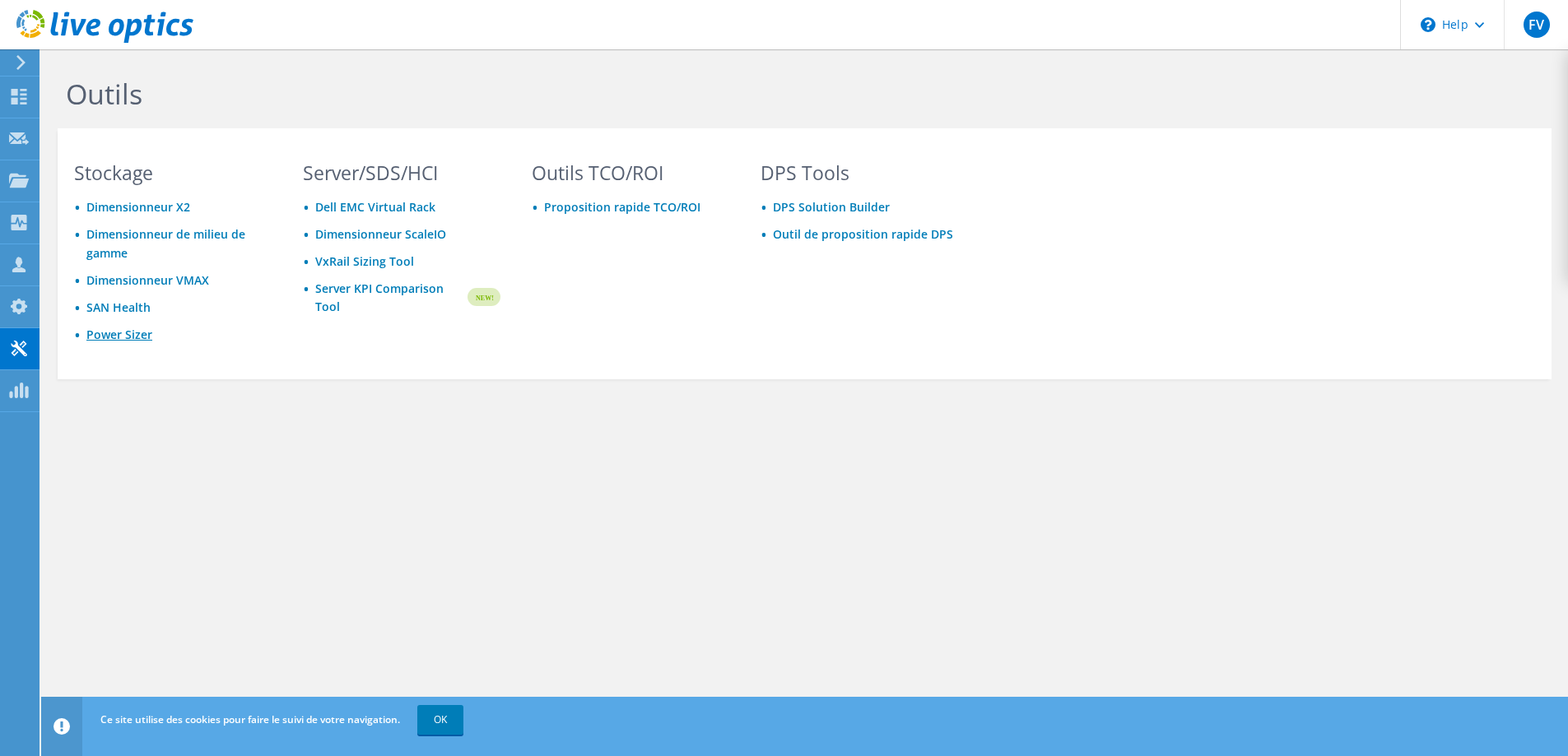
click at [113, 336] on link "Power Sizer" at bounding box center [119, 335] width 66 height 16
